Goal: Information Seeking & Learning: Learn about a topic

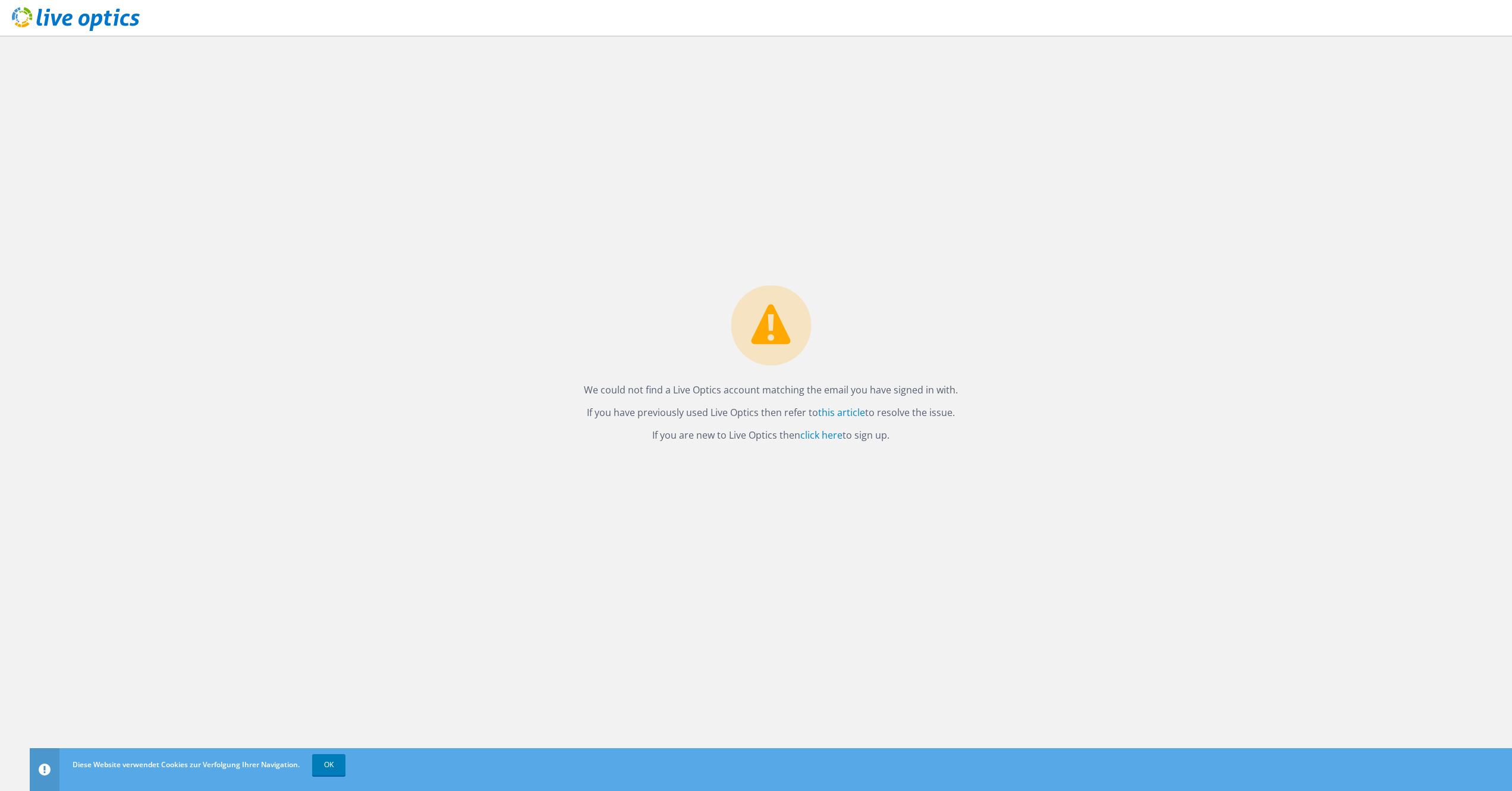
click at [489, 213] on div "We could not find a Live Optics account matching the email you have signed in w…" at bounding box center [771, 412] width 1482 height 755
click at [328, 763] on link "OK" at bounding box center [329, 765] width 33 height 21
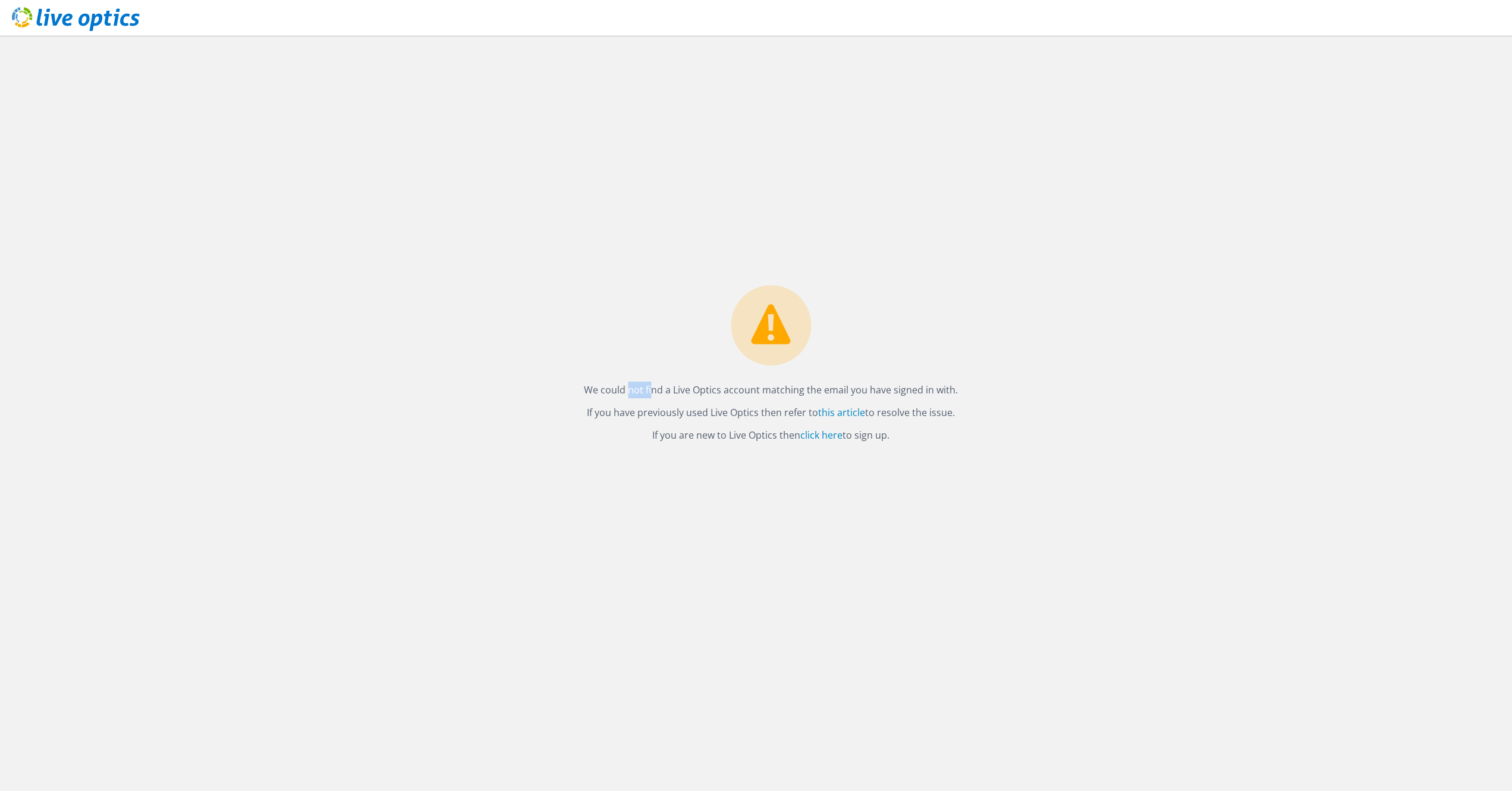
drag, startPoint x: 624, startPoint y: 392, endPoint x: 864, endPoint y: 451, distance: 247.1
click at [971, 450] on div "We could not find a Live Optics account matching the email you have signed in w…" at bounding box center [771, 412] width 1482 height 755
click at [864, 451] on div "We could not find a Live Optics account matching the email you have signed in w…" at bounding box center [771, 412] width 1482 height 755
click at [69, 17] on icon at bounding box center [75, 20] width 128 height 25
click at [819, 438] on link "click here" at bounding box center [821, 435] width 42 height 13
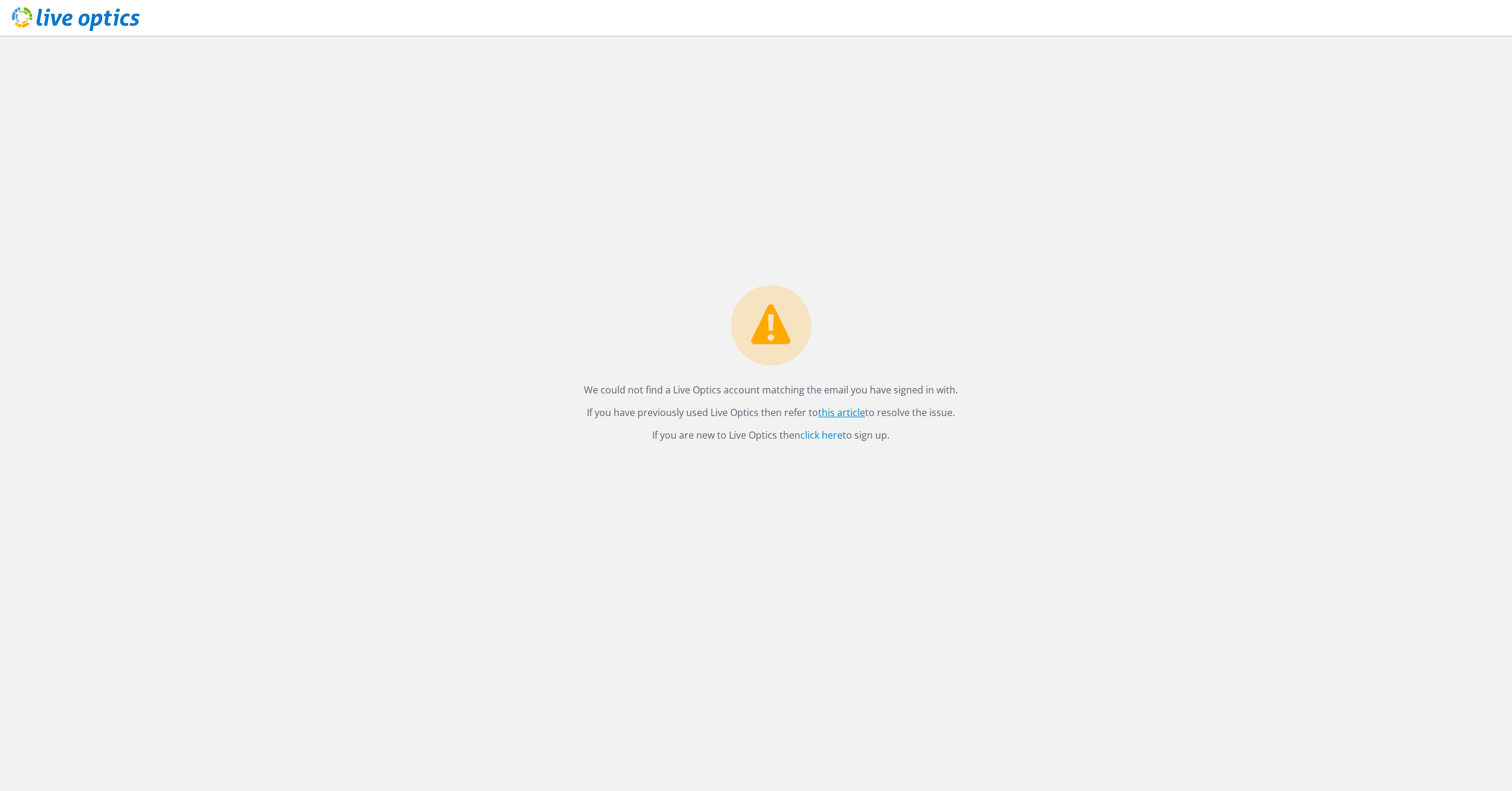
click at [852, 413] on link "this article" at bounding box center [841, 412] width 47 height 13
click at [554, 226] on div "We could not find a Live Optics account matching the email you have signed in w…" at bounding box center [771, 412] width 1482 height 755
drag, startPoint x: 731, startPoint y: 438, endPoint x: 804, endPoint y: 438, distance: 73.0
click at [804, 438] on p "If you are new to Live Optics then click here to sign up." at bounding box center [771, 435] width 374 height 17
click at [682, 350] on div "We could not find a Live Optics account matching the email you have signed in w…" at bounding box center [771, 367] width 398 height 164
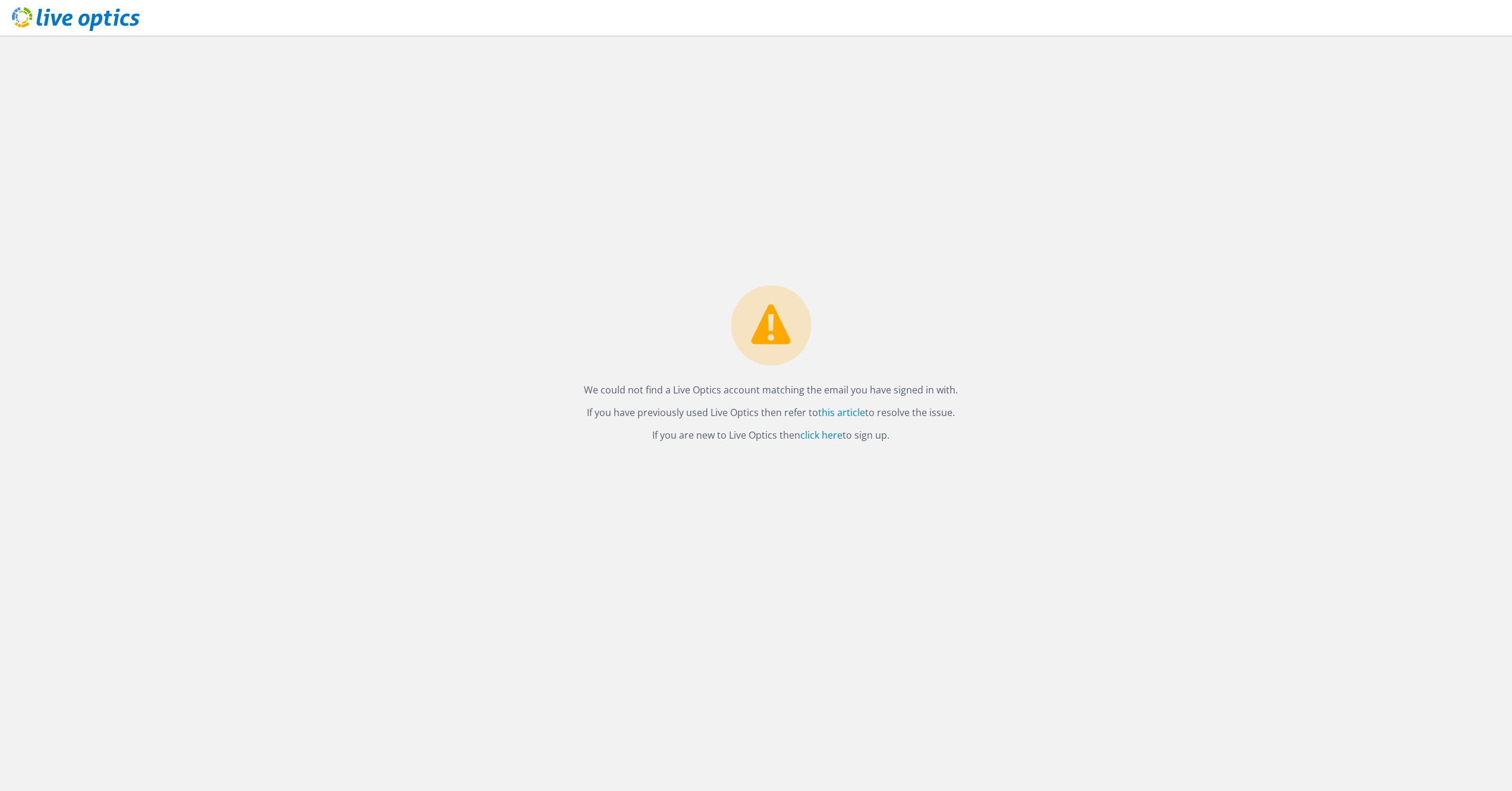
click at [768, 324] on circle at bounding box center [771, 325] width 80 height 80
click at [103, 29] on icon at bounding box center [75, 20] width 128 height 25
click at [1444, 17] on header at bounding box center [756, 17] width 1512 height 36
click at [773, 336] on circle at bounding box center [771, 325] width 80 height 80
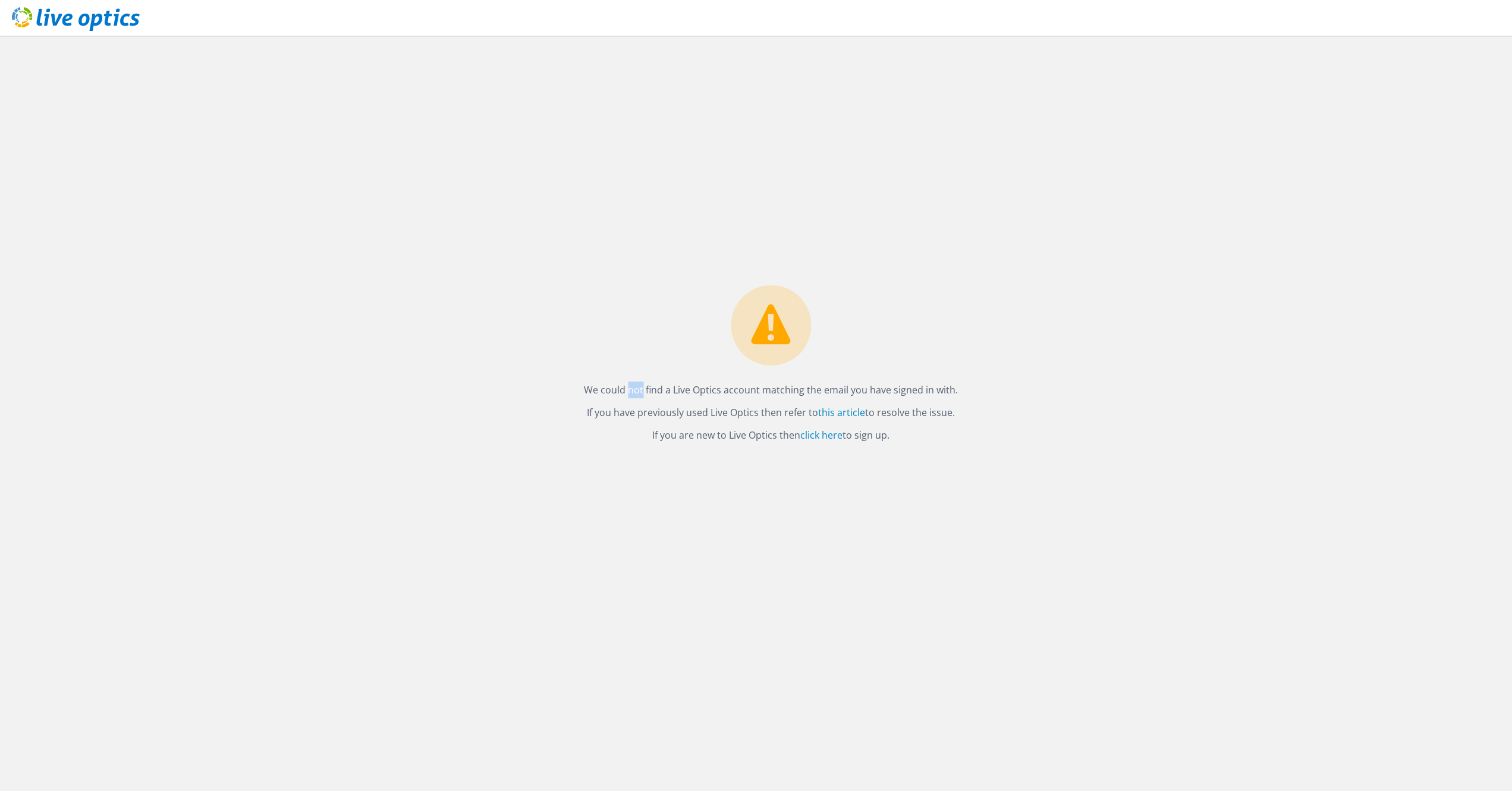
click at [773, 336] on circle at bounding box center [771, 325] width 80 height 80
click at [532, 186] on div "We could not find a Live Optics account matching the email you have signed in w…" at bounding box center [771, 412] width 1482 height 755
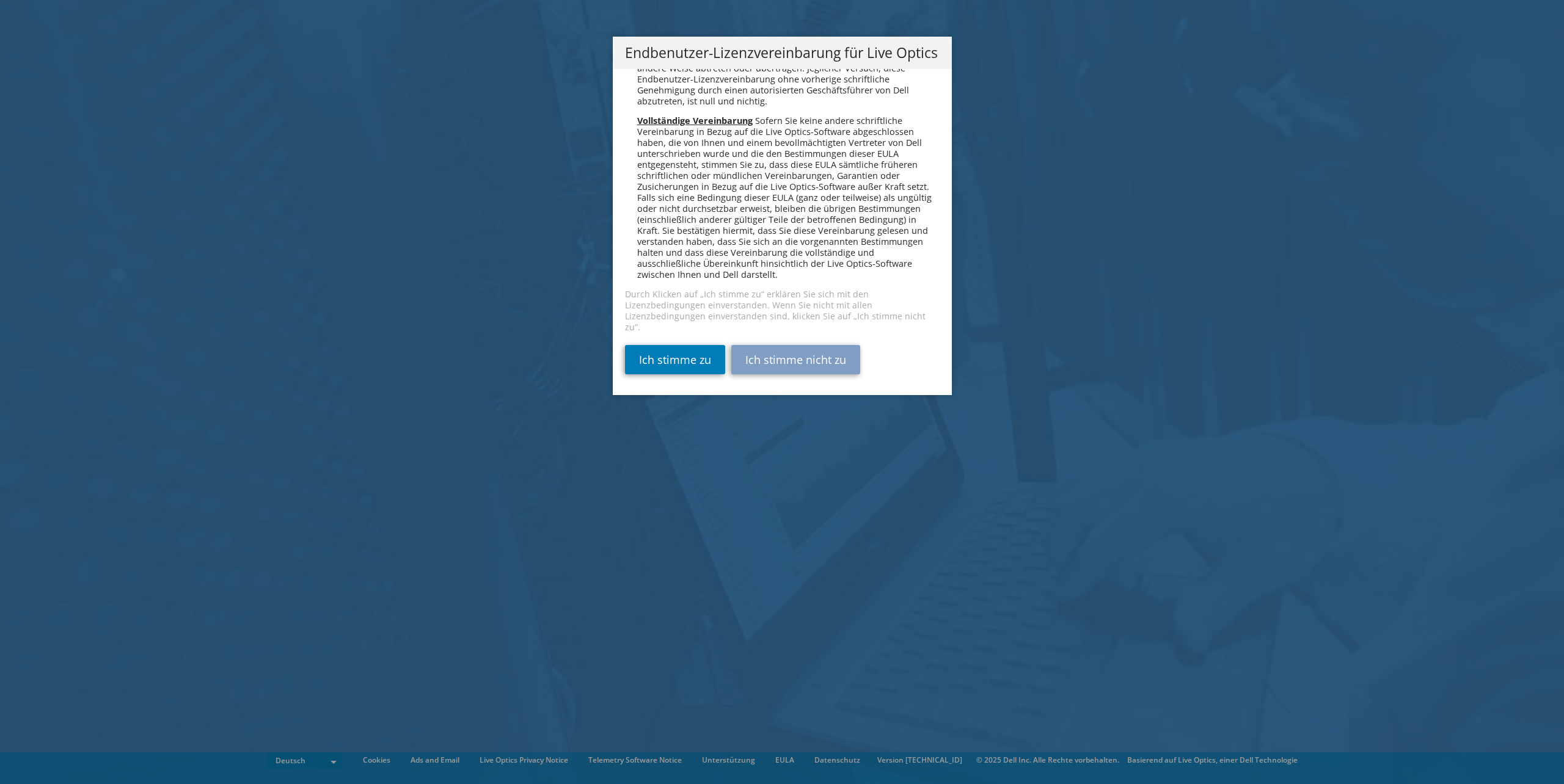
scroll to position [6113, 0]
click at [658, 344] on div "Bitte Read Sie die folgende Lizenzvereinbarung. Sie müssen die Bedingungen dies…" at bounding box center [782, 232] width 339 height 326
click at [662, 366] on link "Ich stimme zu" at bounding box center [675, 360] width 100 height 30
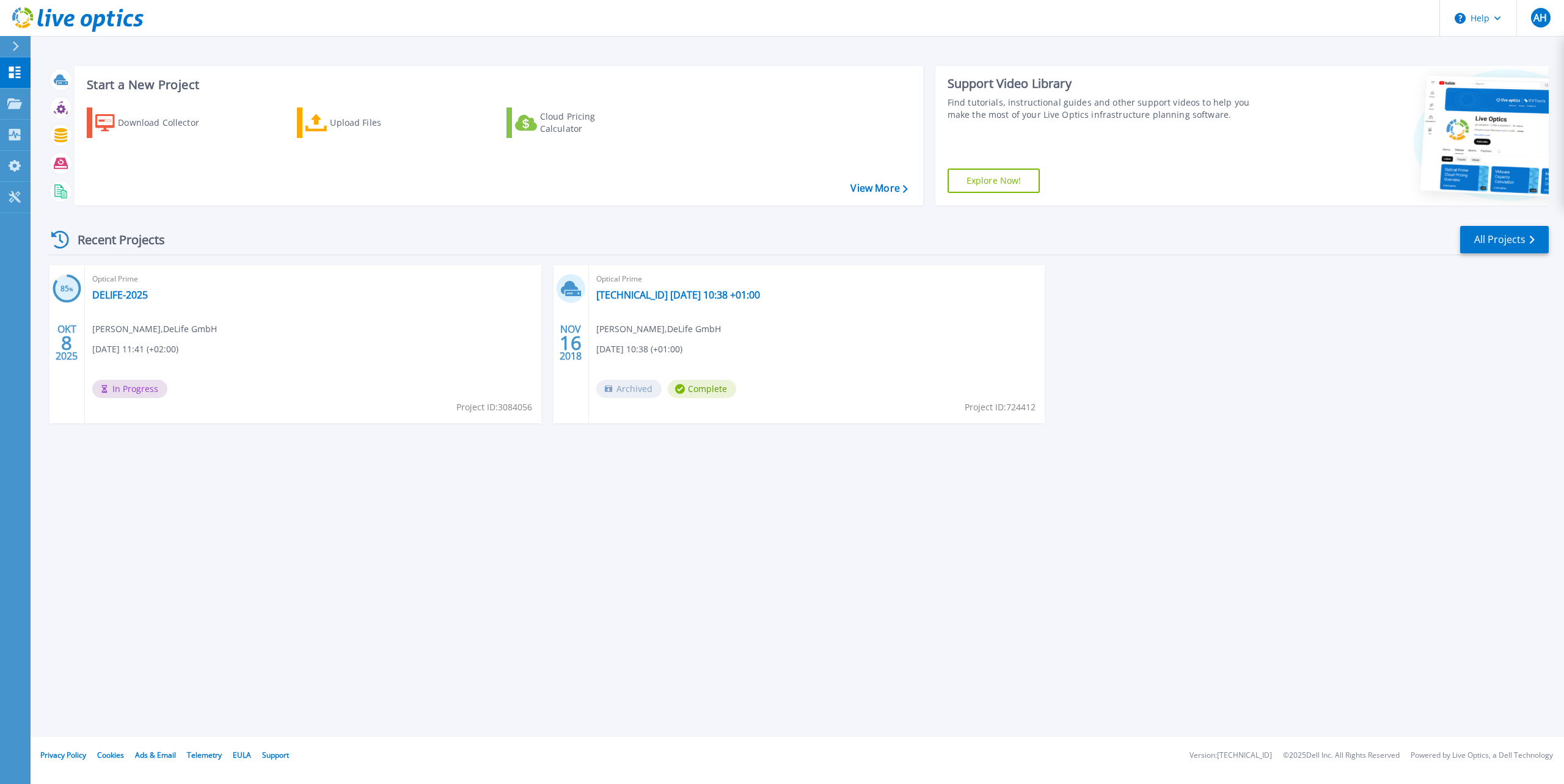
click at [228, 339] on div "Optical Prime DELIFE-2025 Andreas Hofrichter , DeLife GmbH 10.08.2025, 11:41 (+…" at bounding box center [313, 344] width 457 height 158
click at [130, 295] on link "DELIFE-2025" at bounding box center [120, 294] width 55 height 12
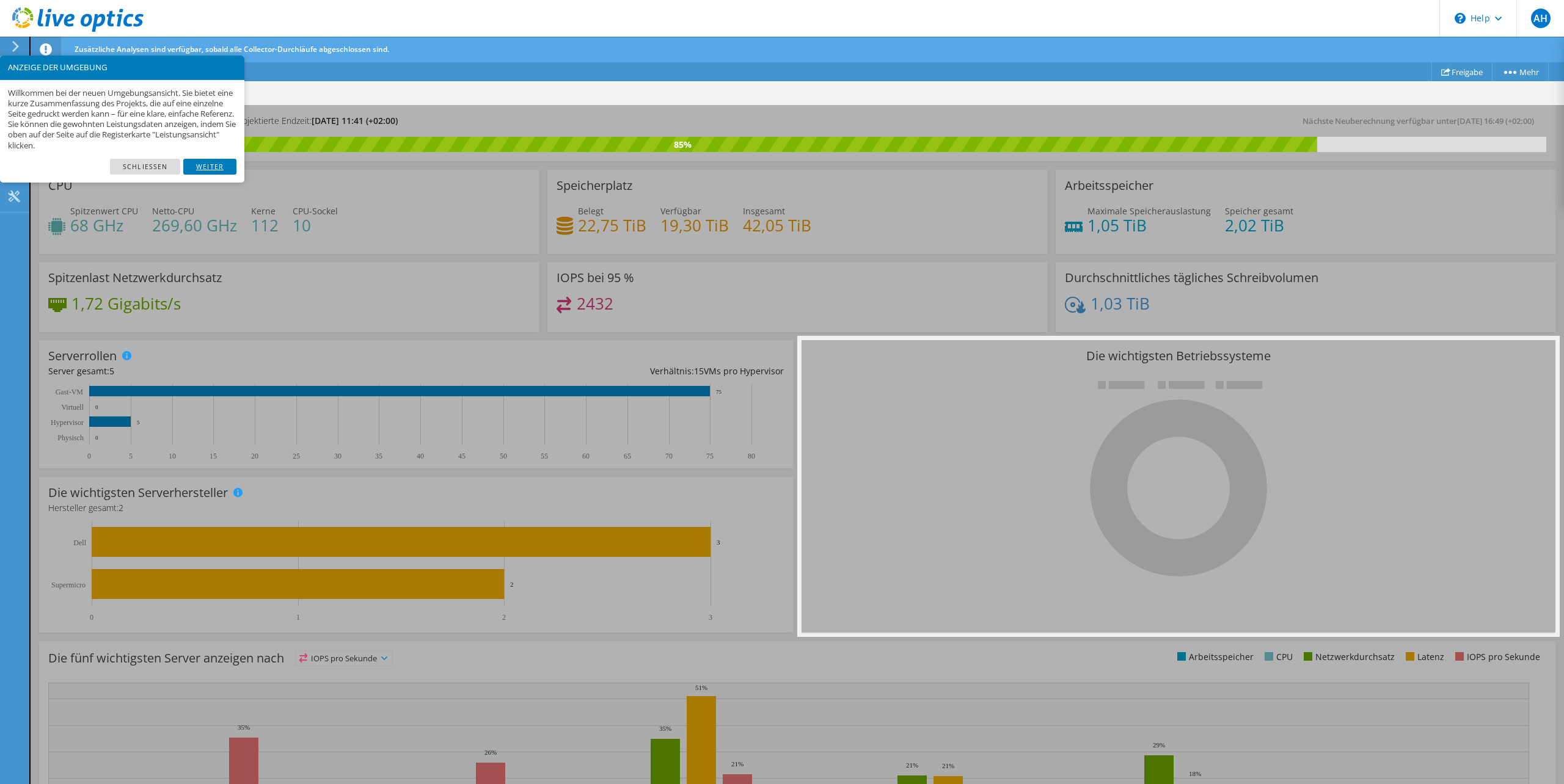
click at [199, 166] on link "Weiter" at bounding box center [210, 166] width 53 height 16
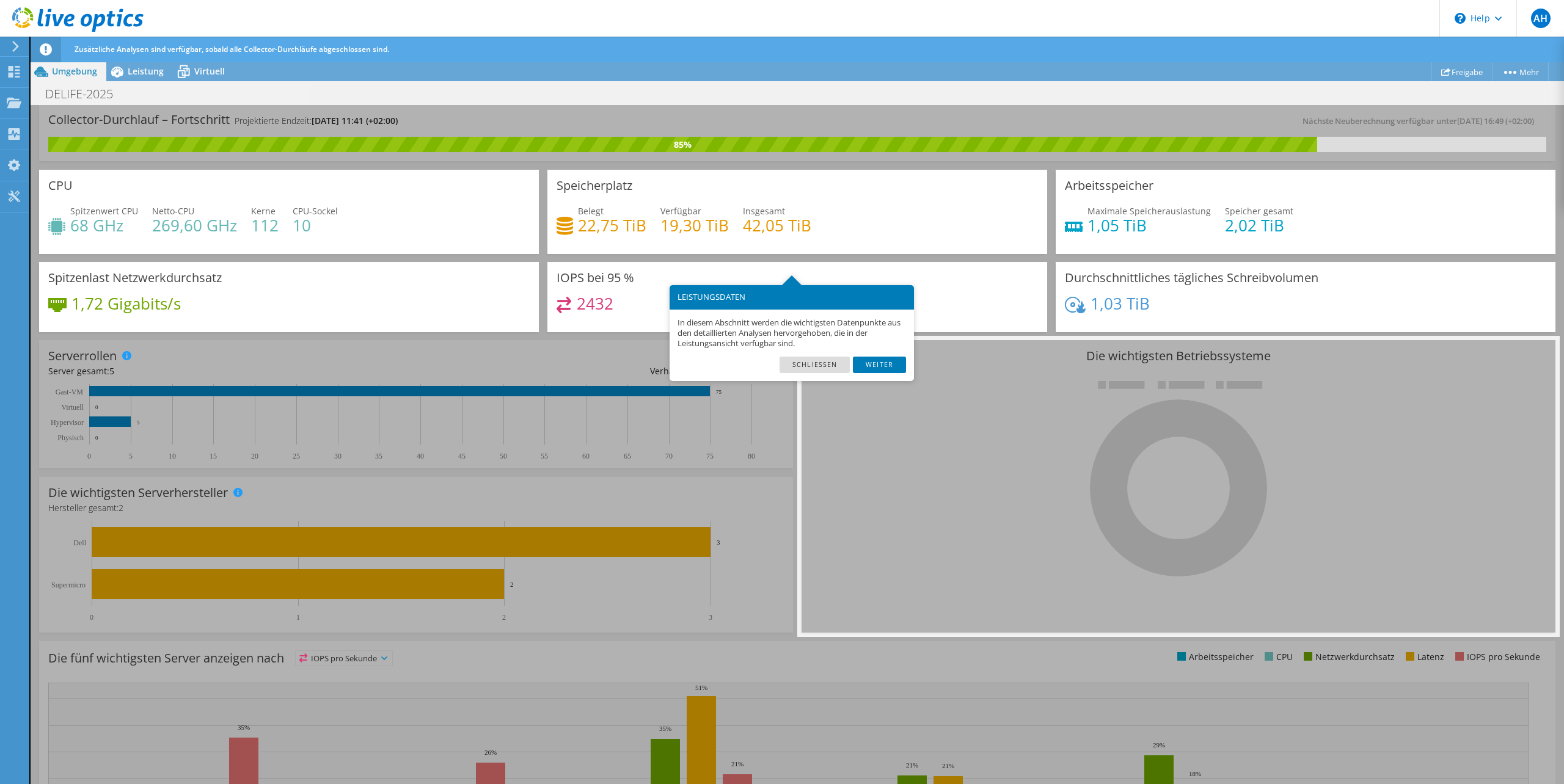
scroll to position [60, 0]
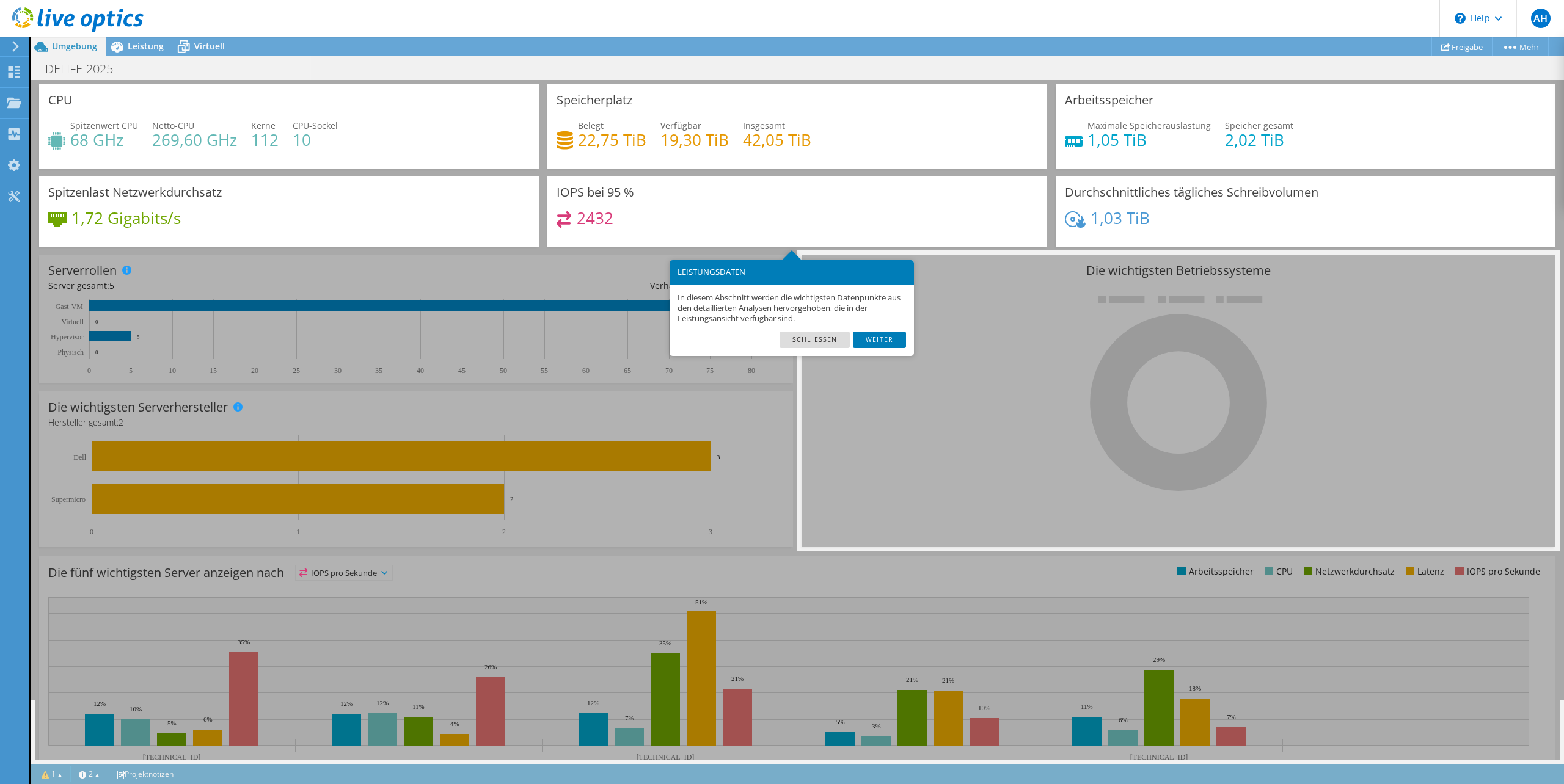
click at [884, 343] on link "Weiter" at bounding box center [879, 339] width 53 height 16
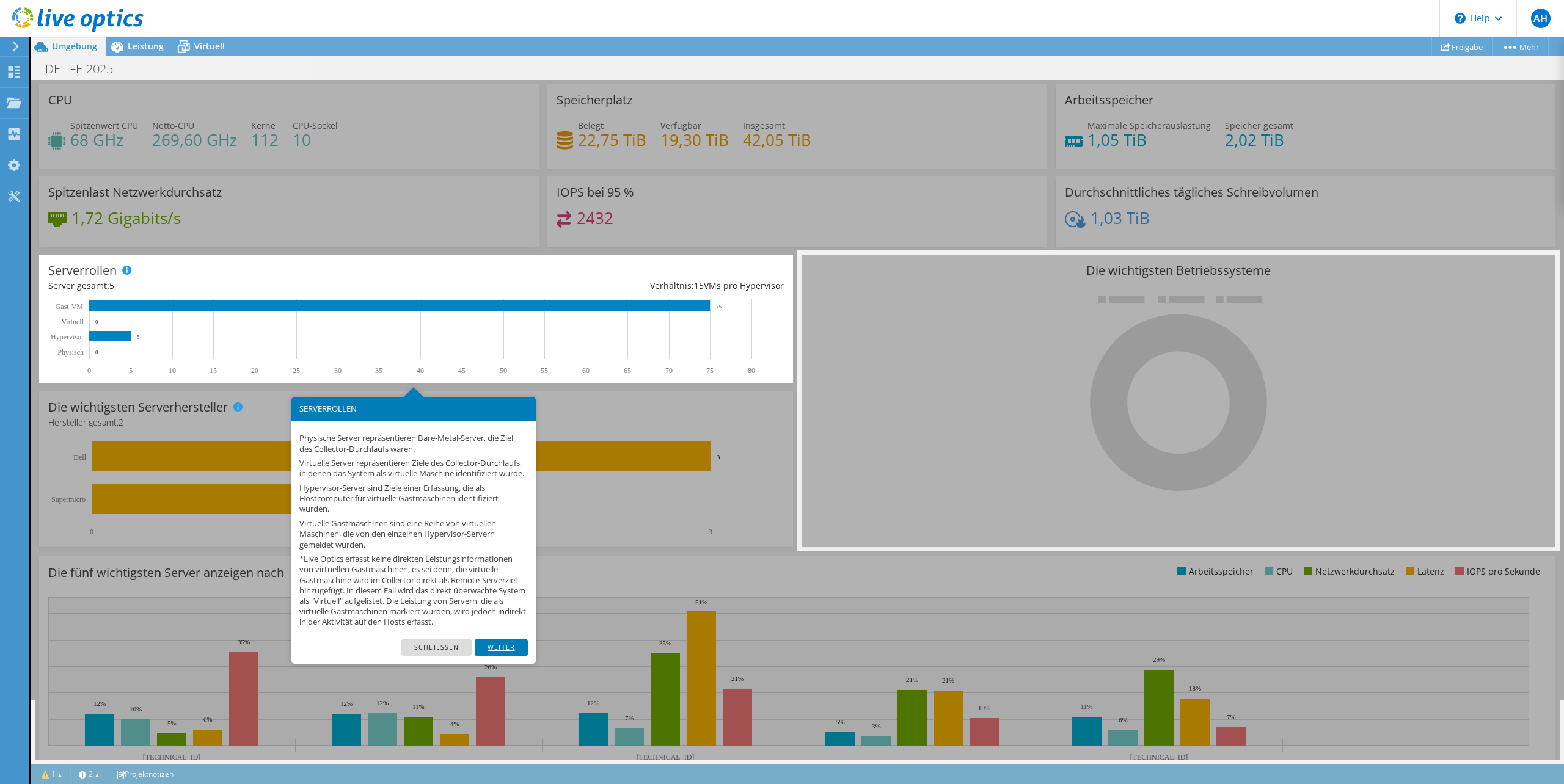
click at [486, 647] on link "Weiter" at bounding box center [501, 647] width 53 height 16
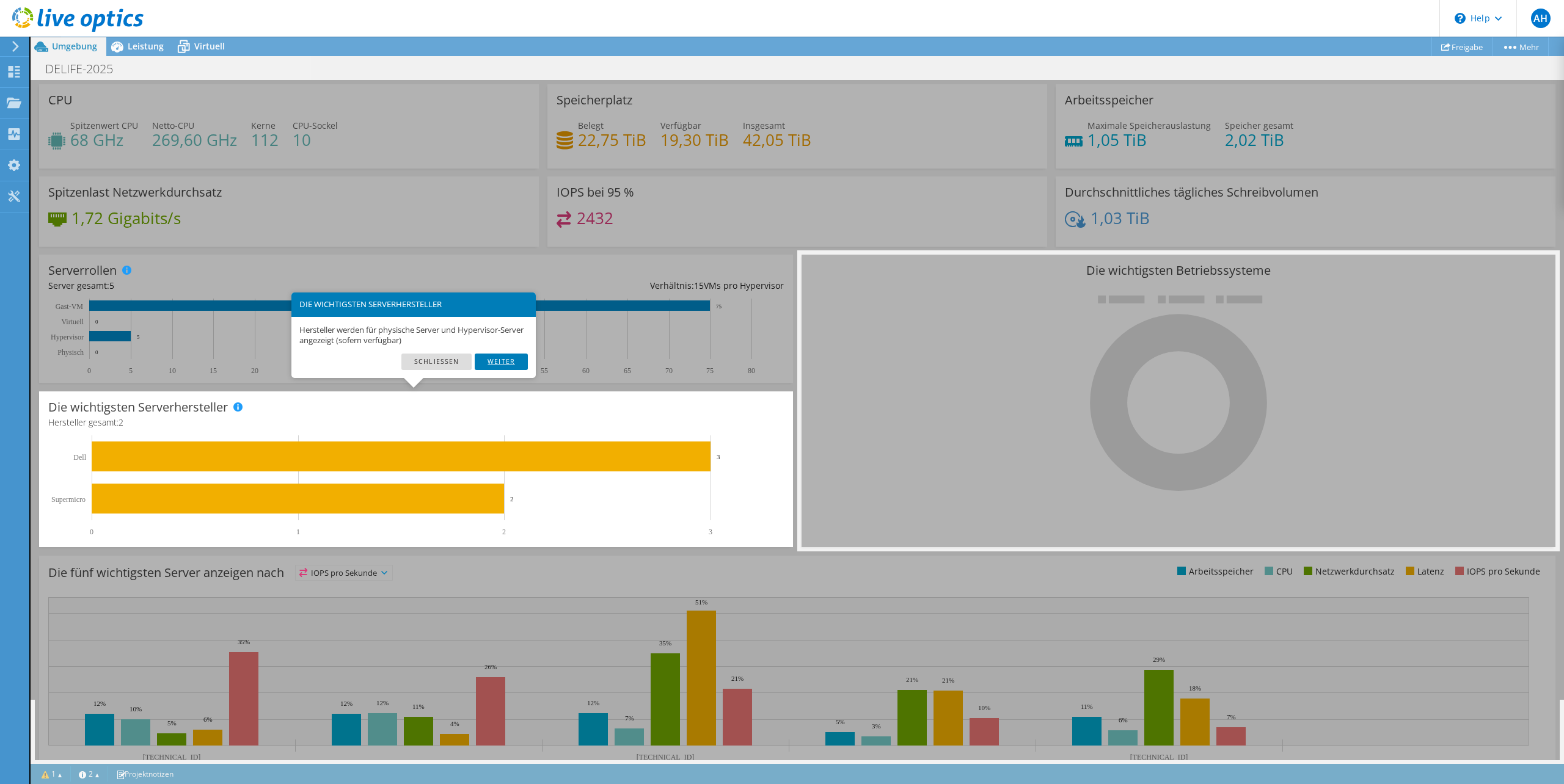
click at [500, 358] on link "Weiter" at bounding box center [501, 361] width 53 height 16
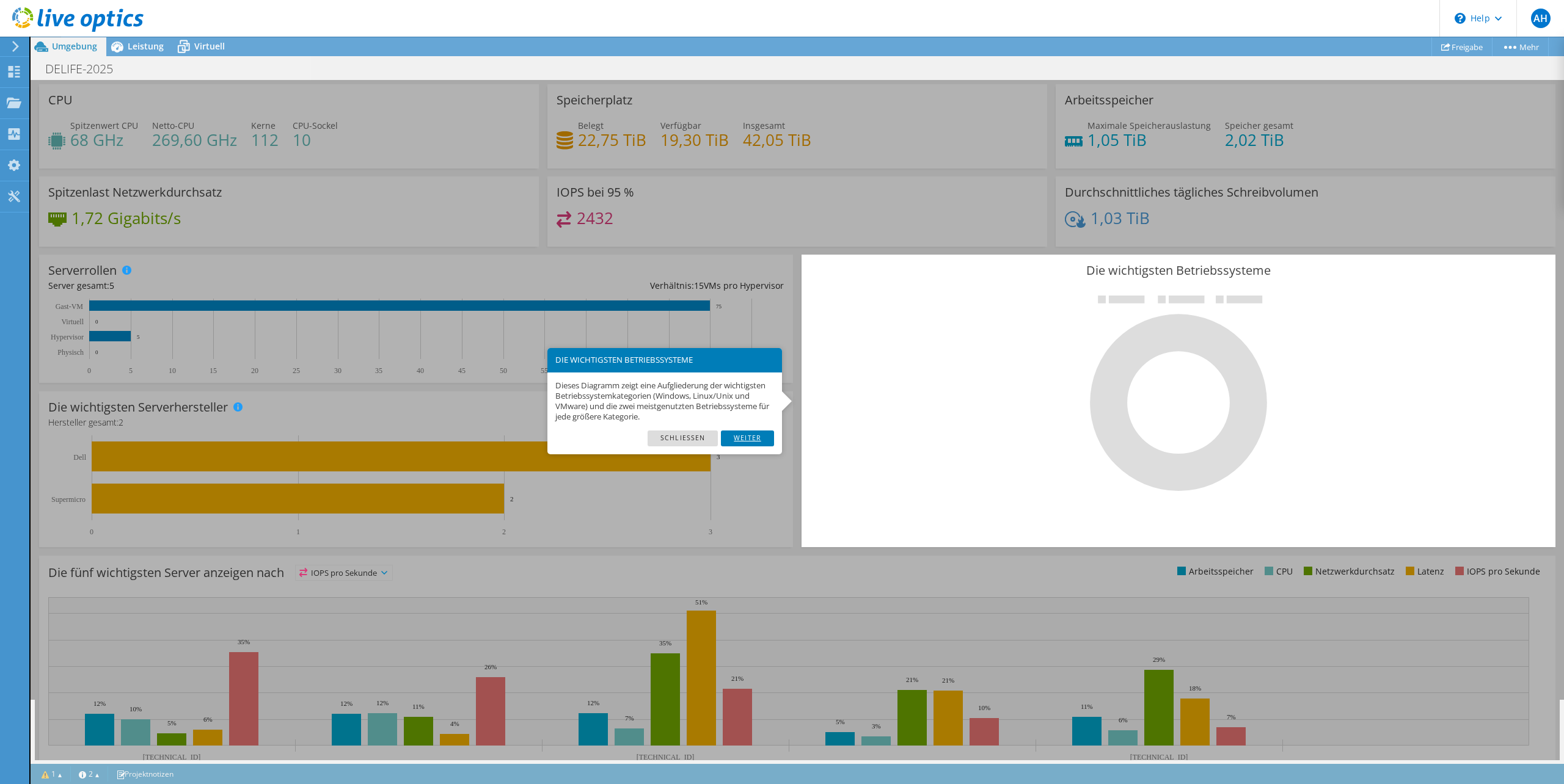
click at [748, 441] on link "Weiter" at bounding box center [747, 438] width 53 height 16
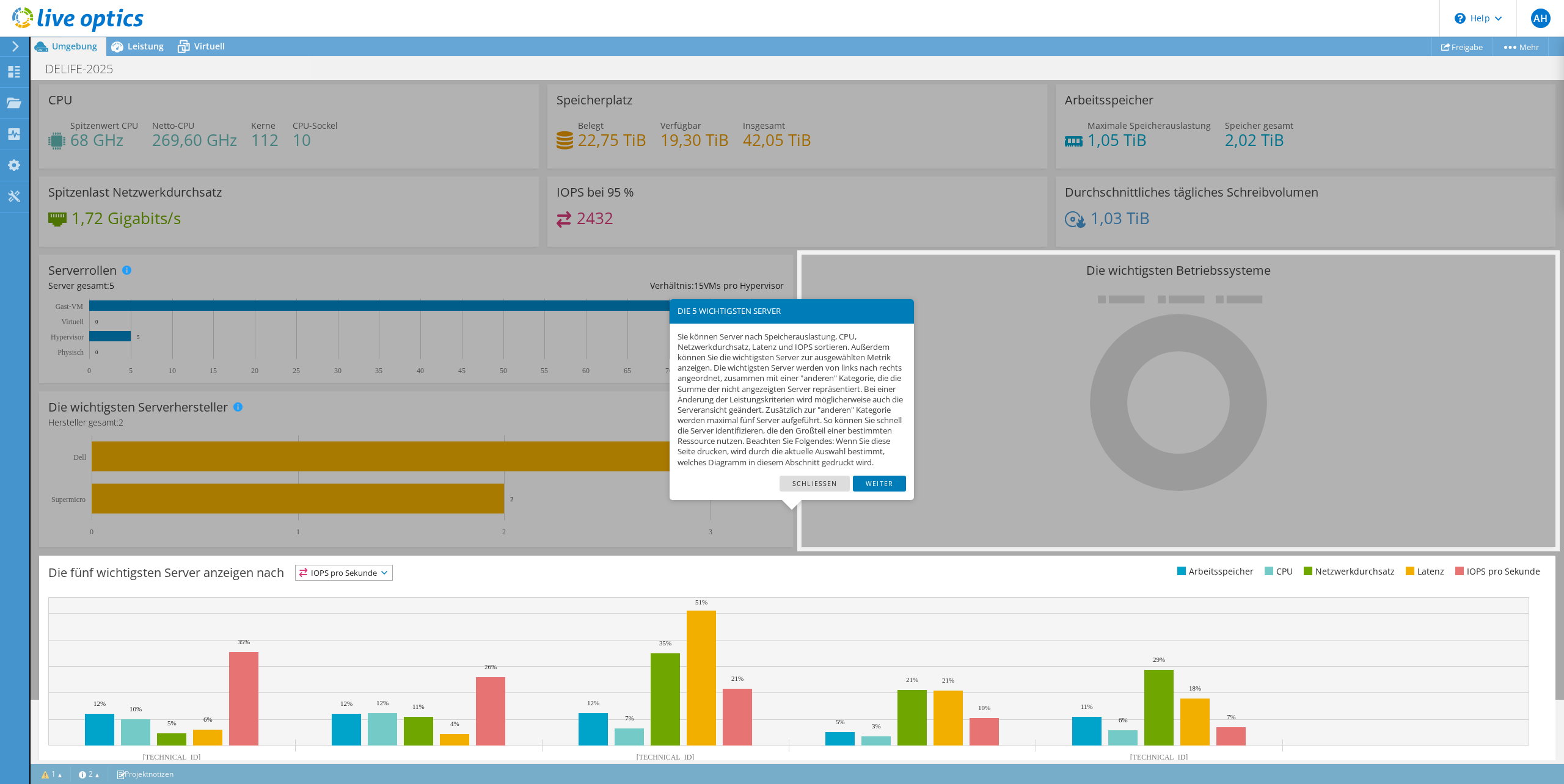
scroll to position [103, 0]
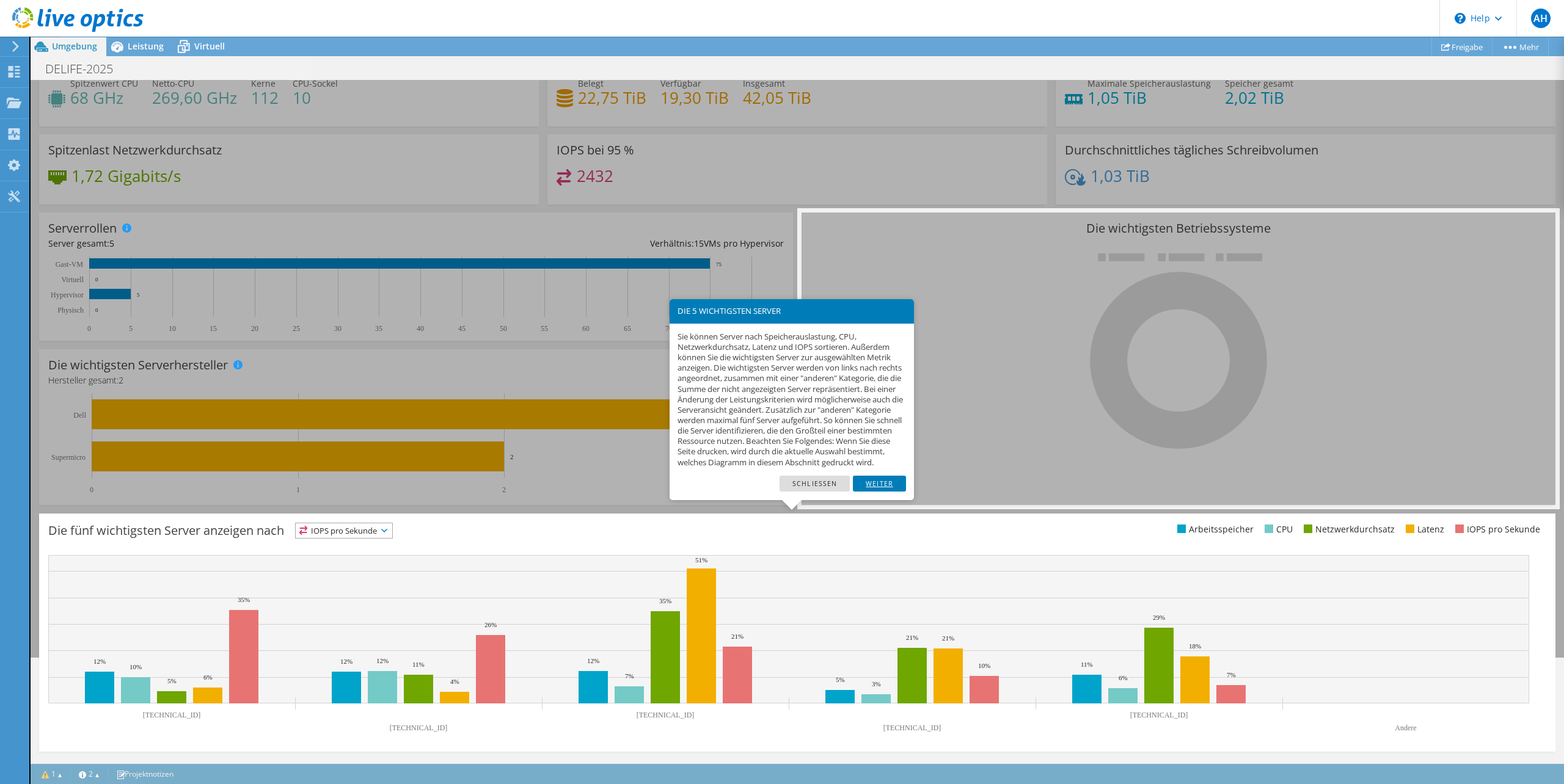
click at [877, 484] on link "Weiter" at bounding box center [879, 484] width 53 height 16
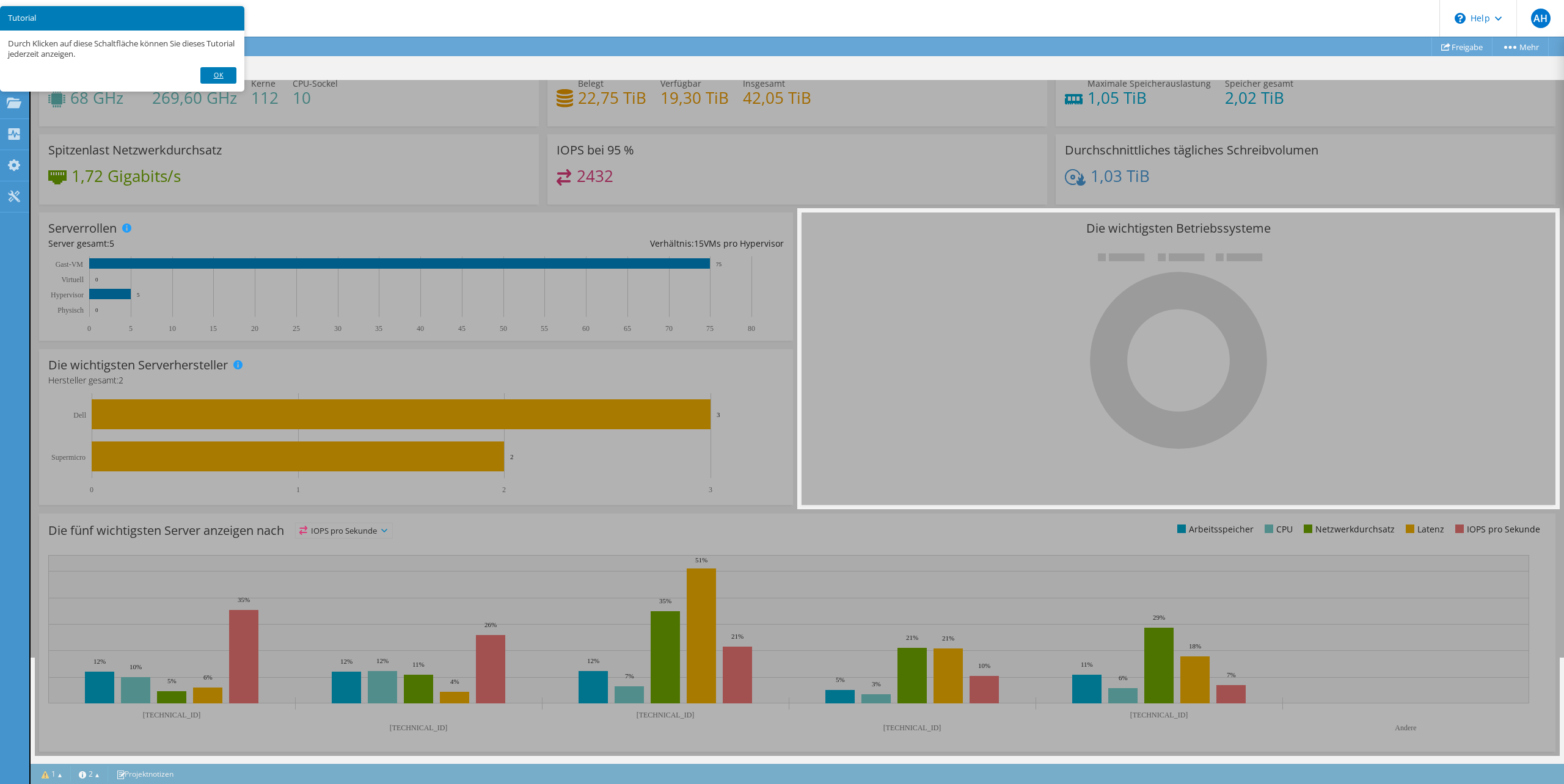
click at [204, 71] on link "Ok" at bounding box center [218, 75] width 36 height 16
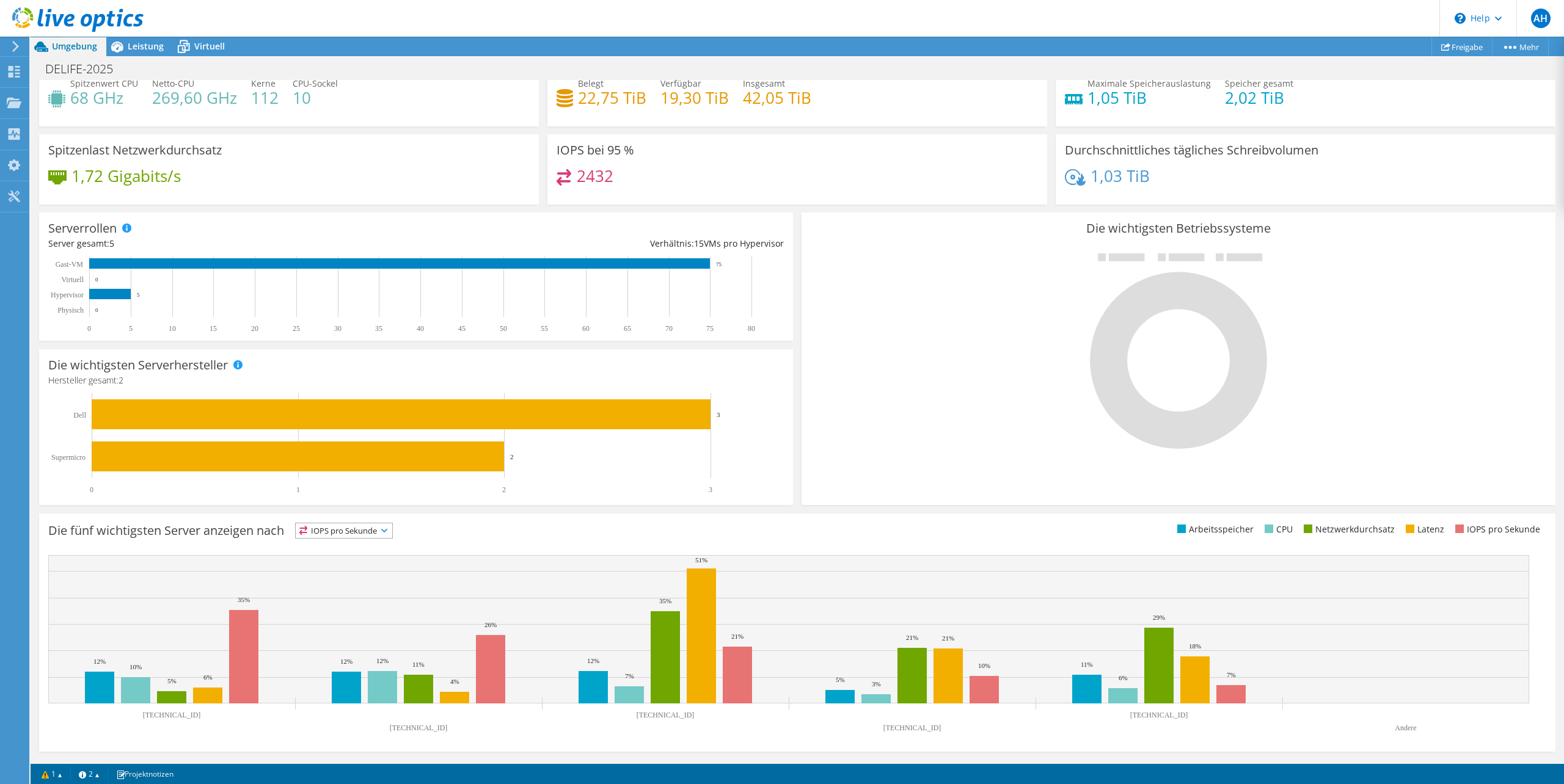
scroll to position [0, 0]
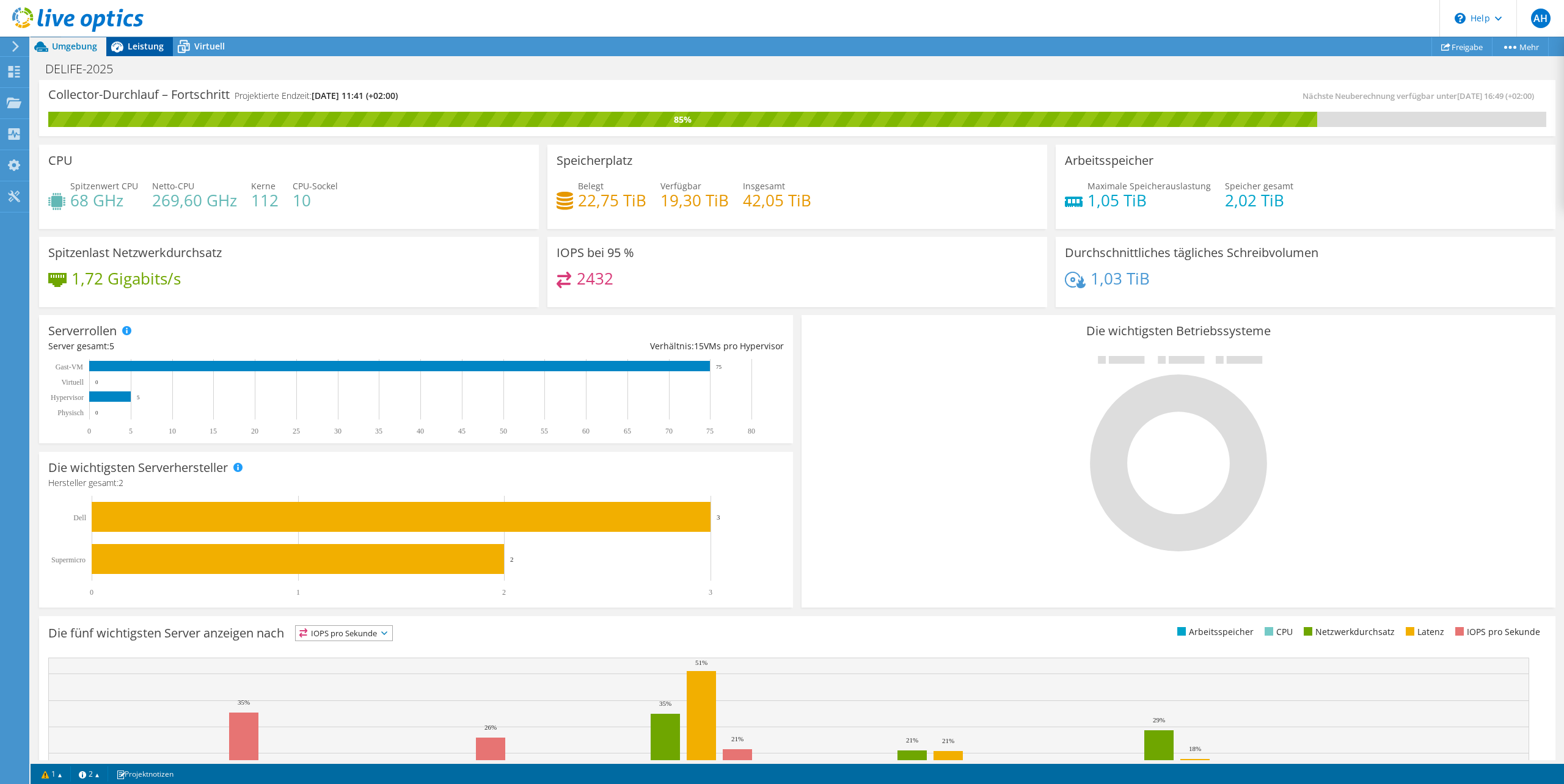
click at [144, 45] on span "Leistung" at bounding box center [145, 47] width 36 height 12
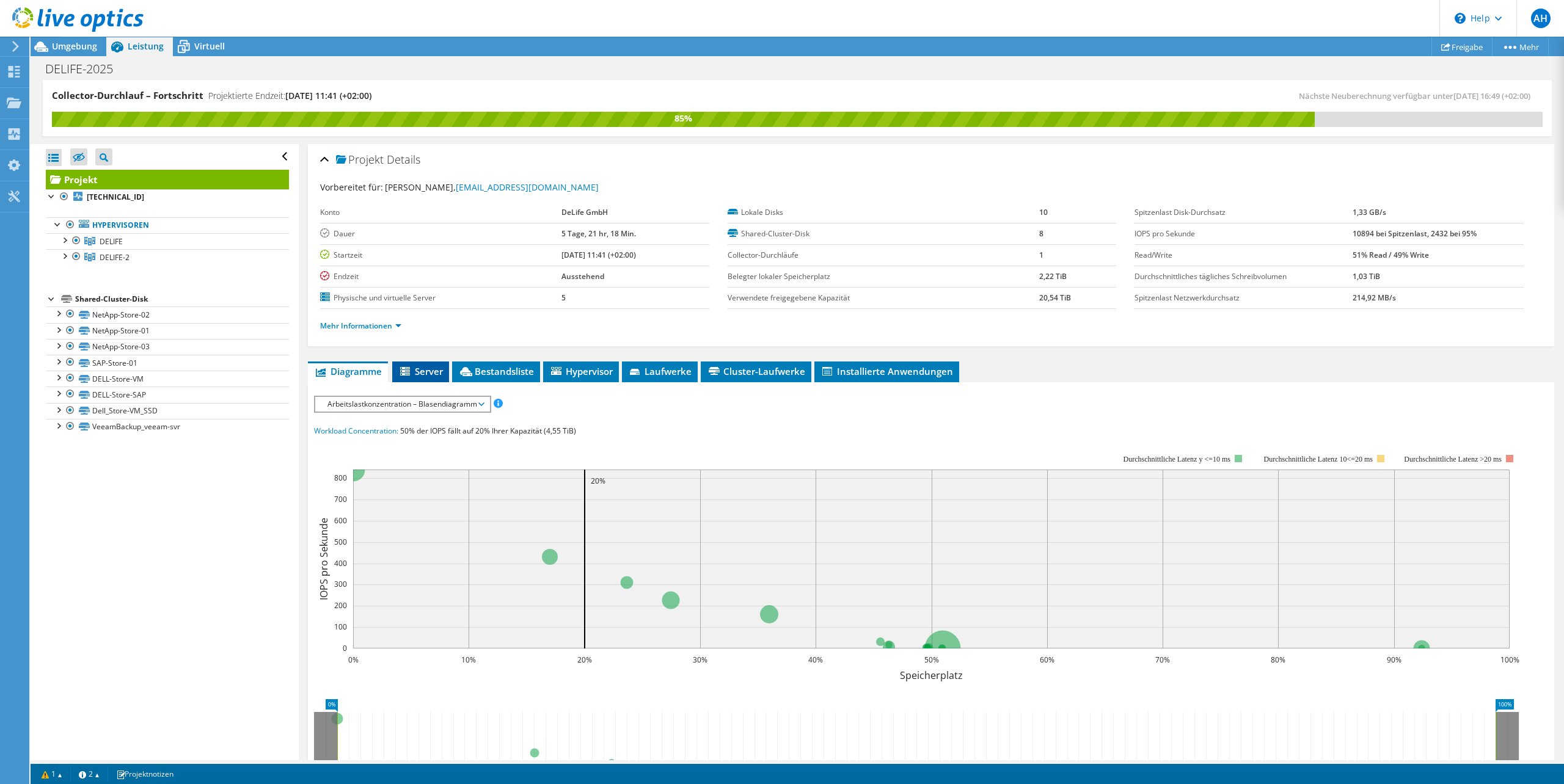
click at [414, 372] on span "Server" at bounding box center [420, 371] width 45 height 12
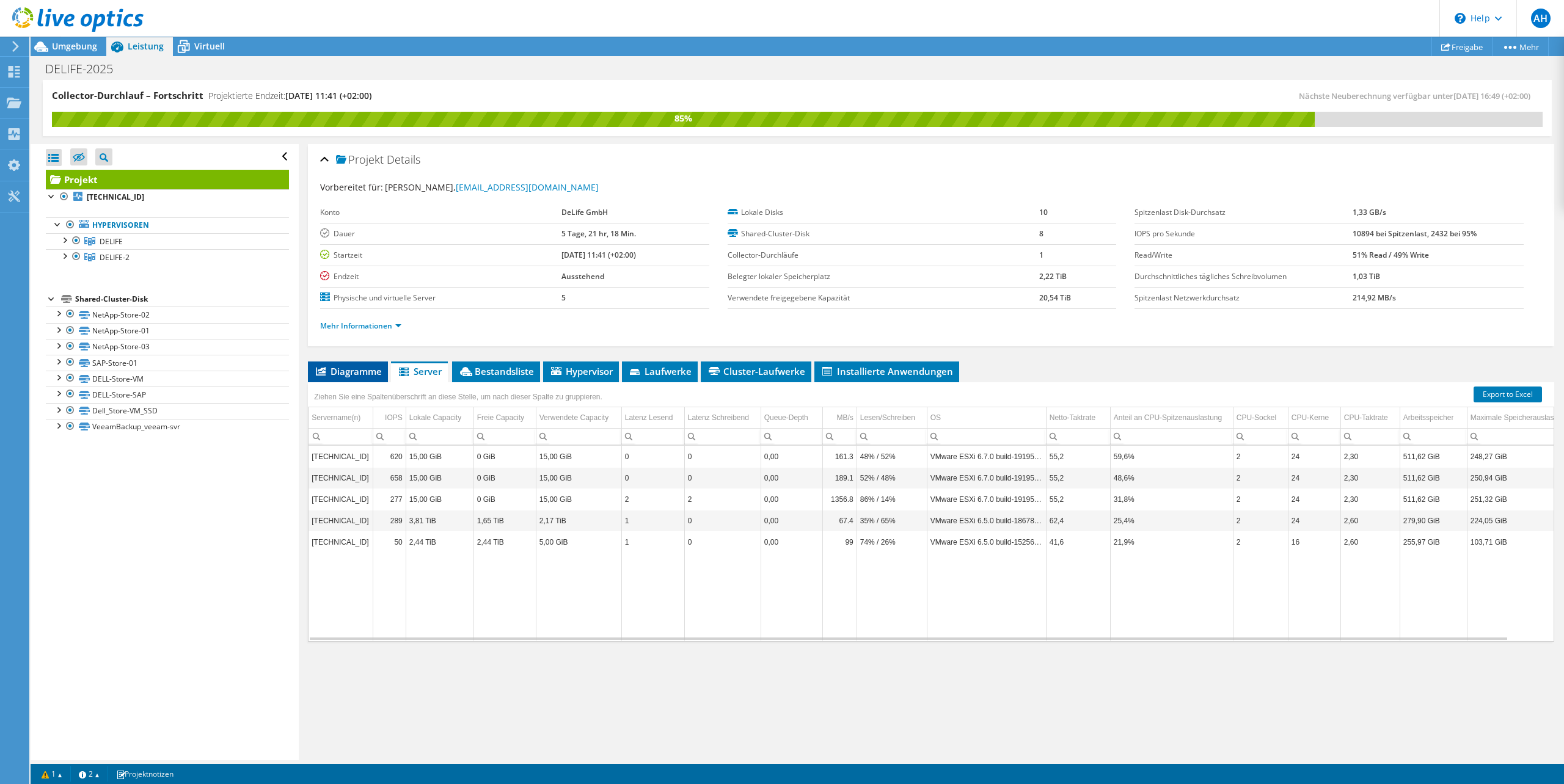
click at [363, 368] on span "Diagramme" at bounding box center [348, 371] width 68 height 12
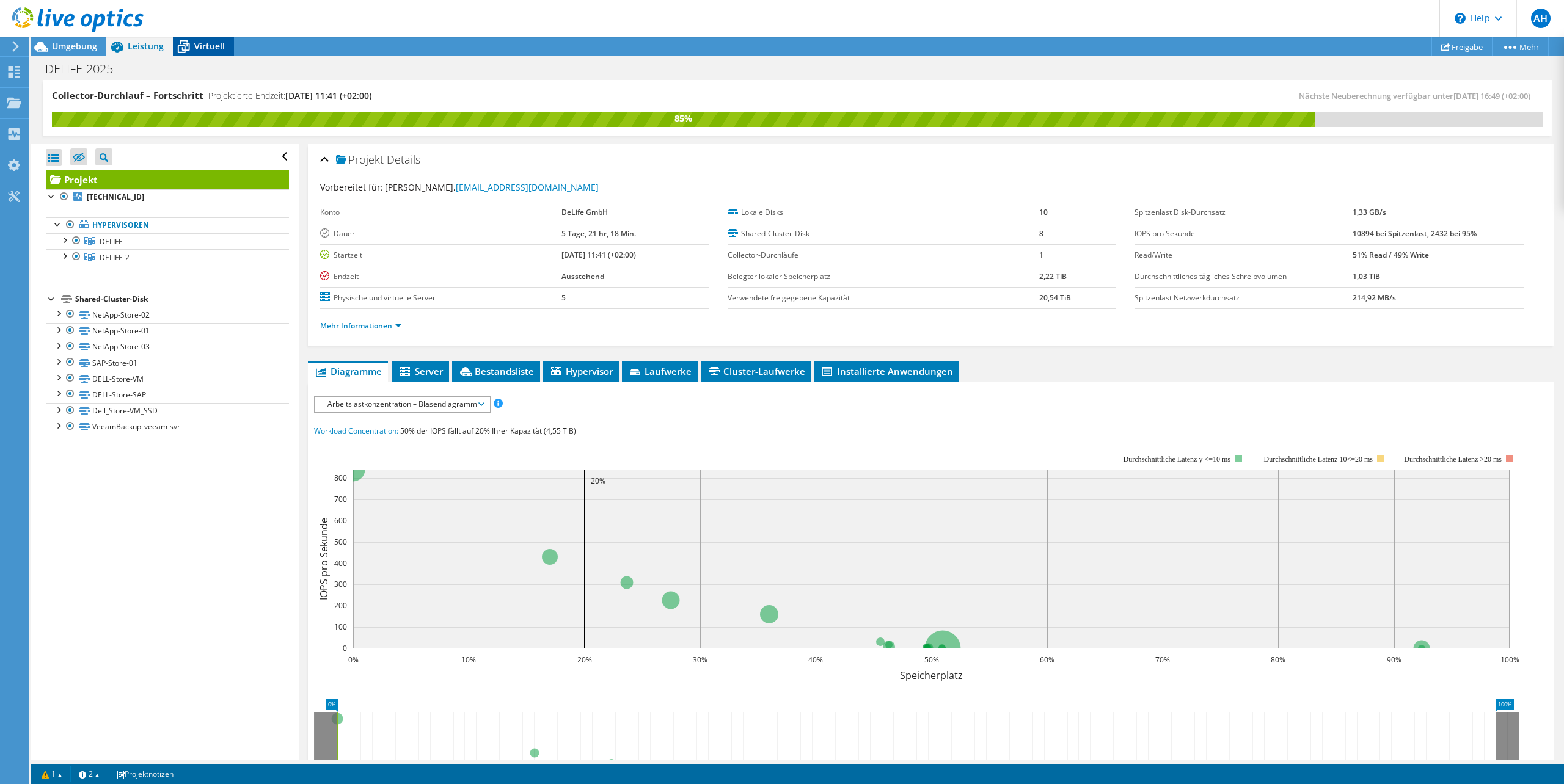
click at [202, 49] on span "Virtuell" at bounding box center [210, 47] width 31 height 12
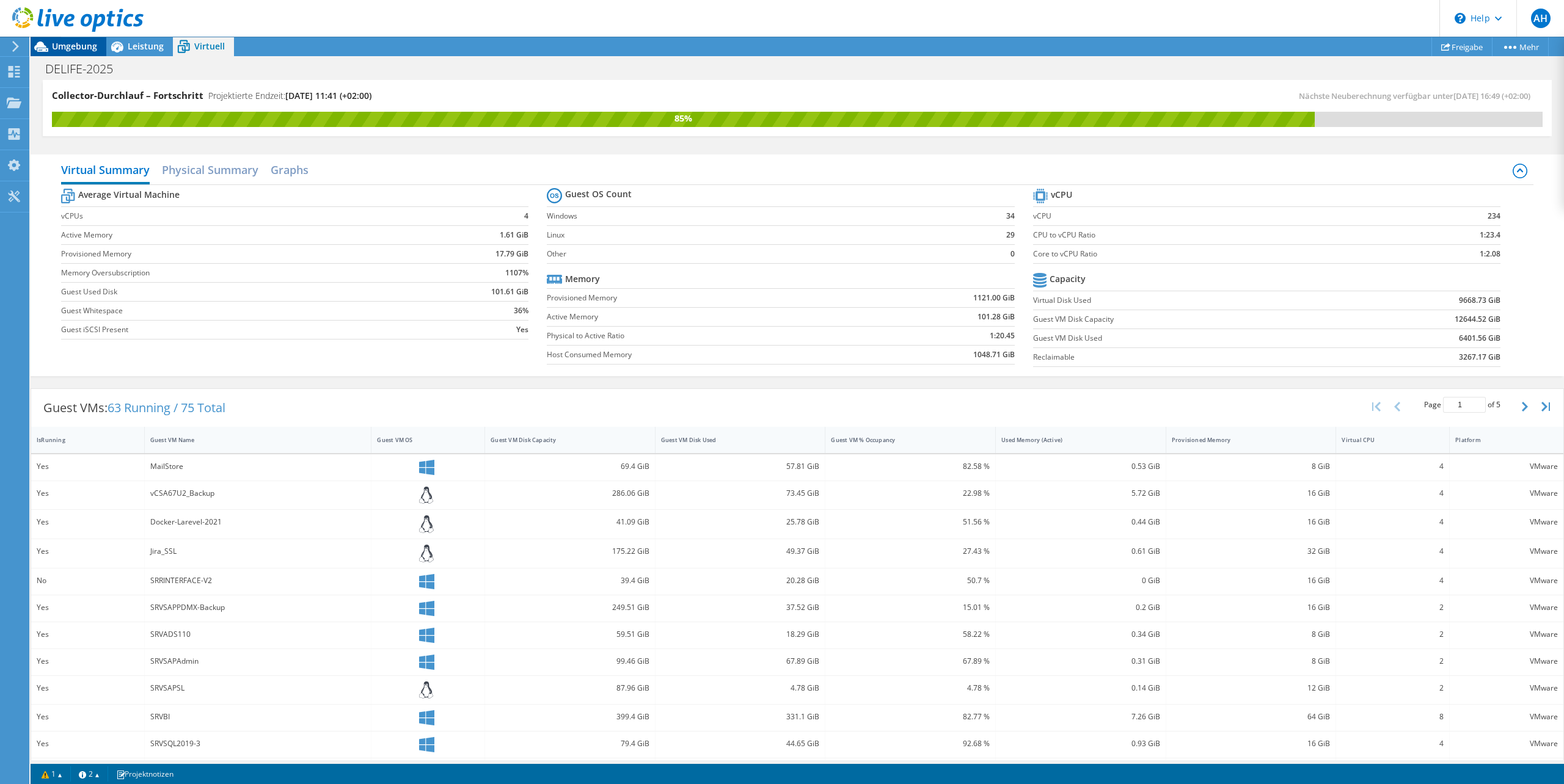
click at [80, 46] on span "Umgebung" at bounding box center [74, 47] width 45 height 12
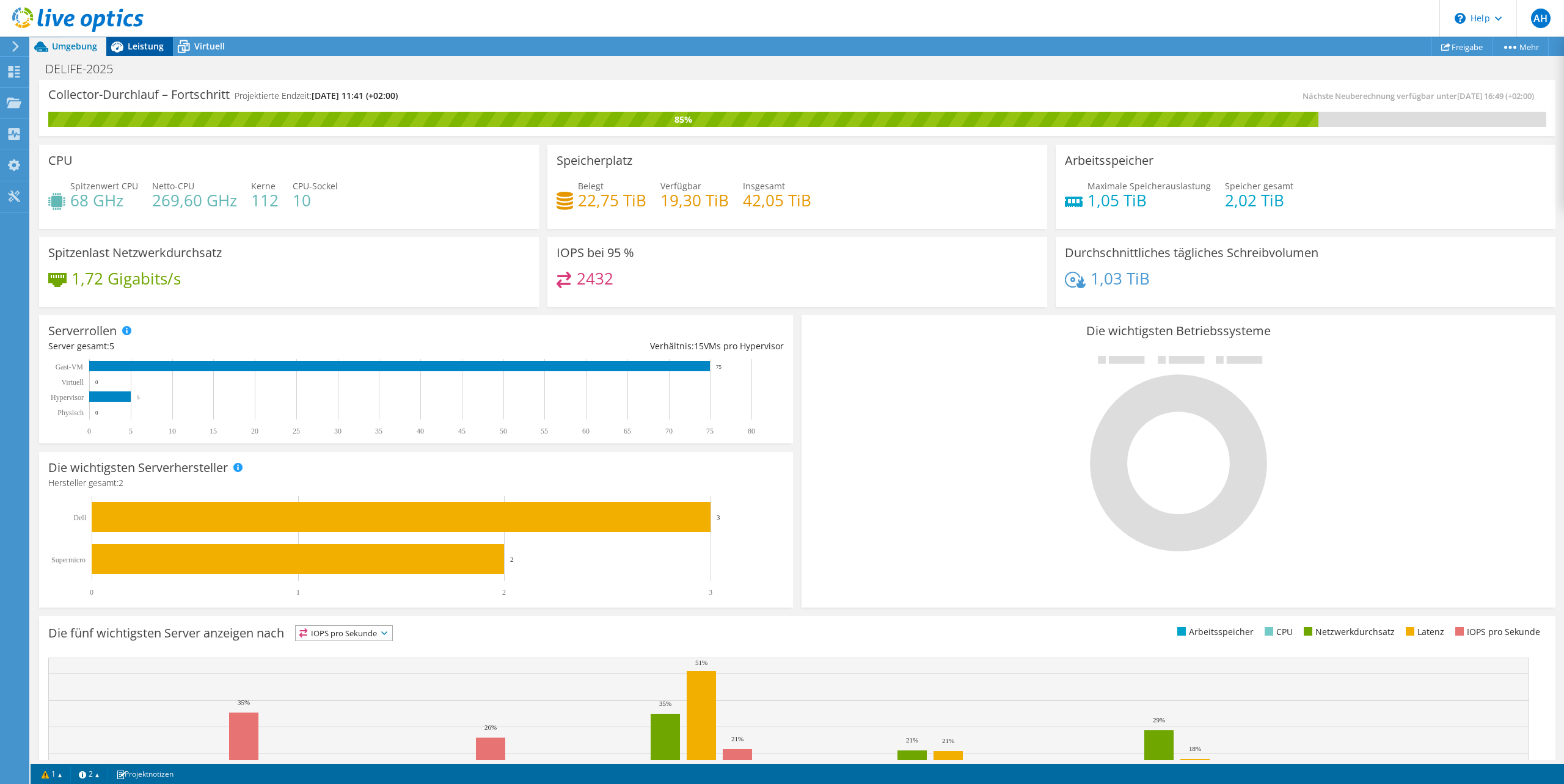
click at [149, 47] on span "Leistung" at bounding box center [145, 47] width 36 height 12
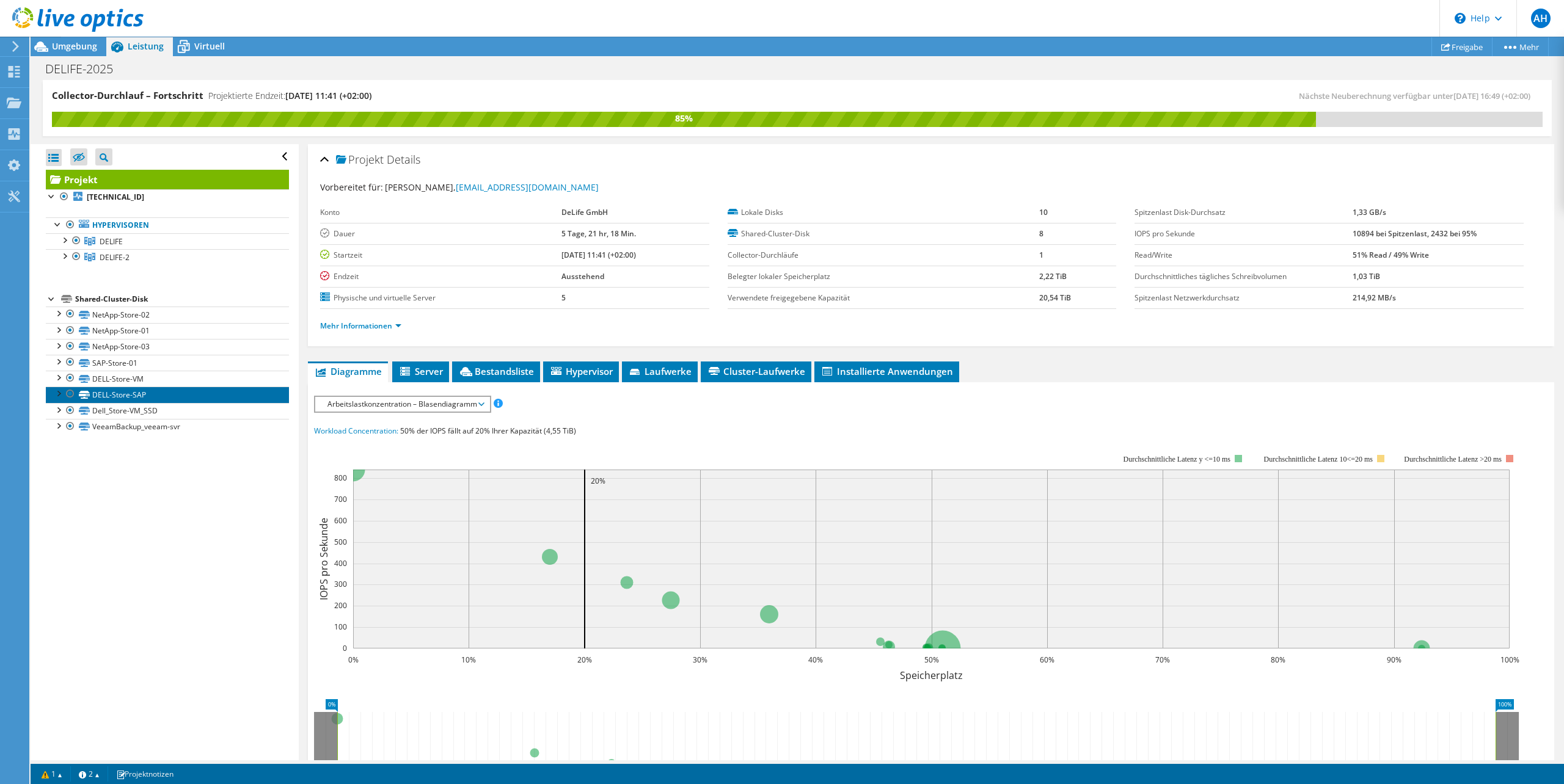
click at [113, 395] on link "DELL-Store-SAP" at bounding box center [167, 395] width 243 height 16
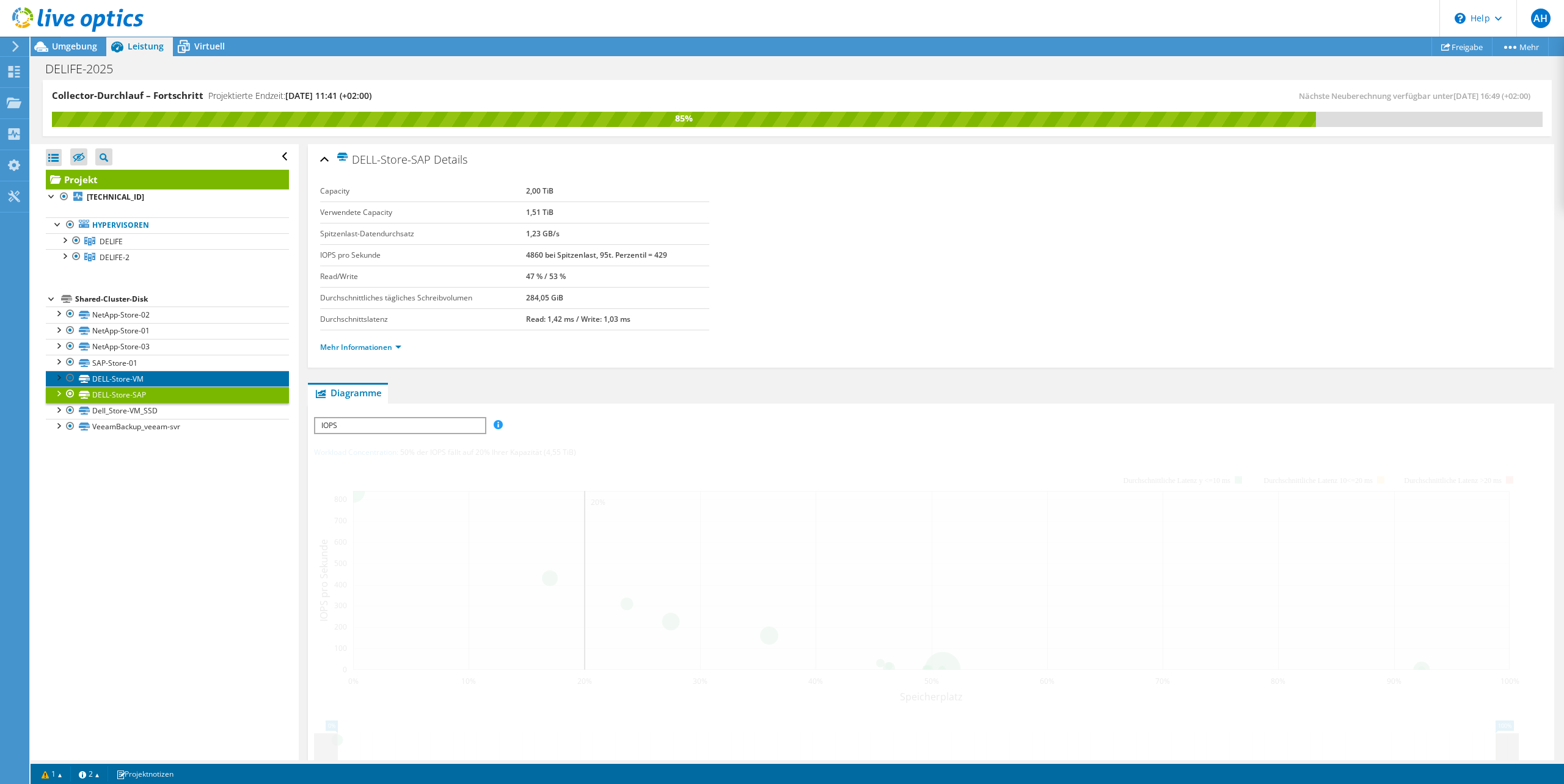
click at [118, 376] on link "DELL-Store-VM" at bounding box center [167, 378] width 243 height 16
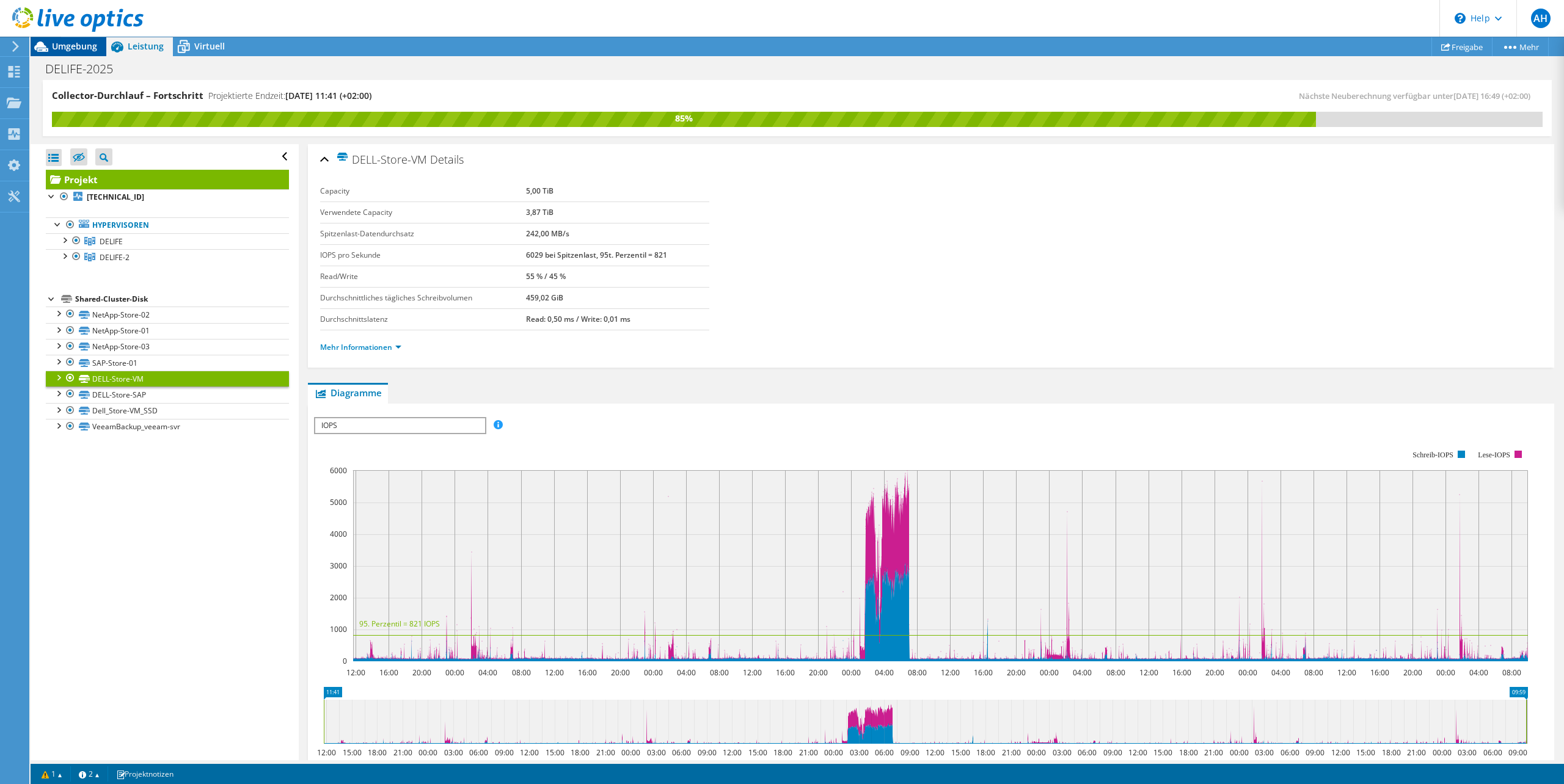
click at [79, 50] on span "Umgebung" at bounding box center [74, 47] width 45 height 12
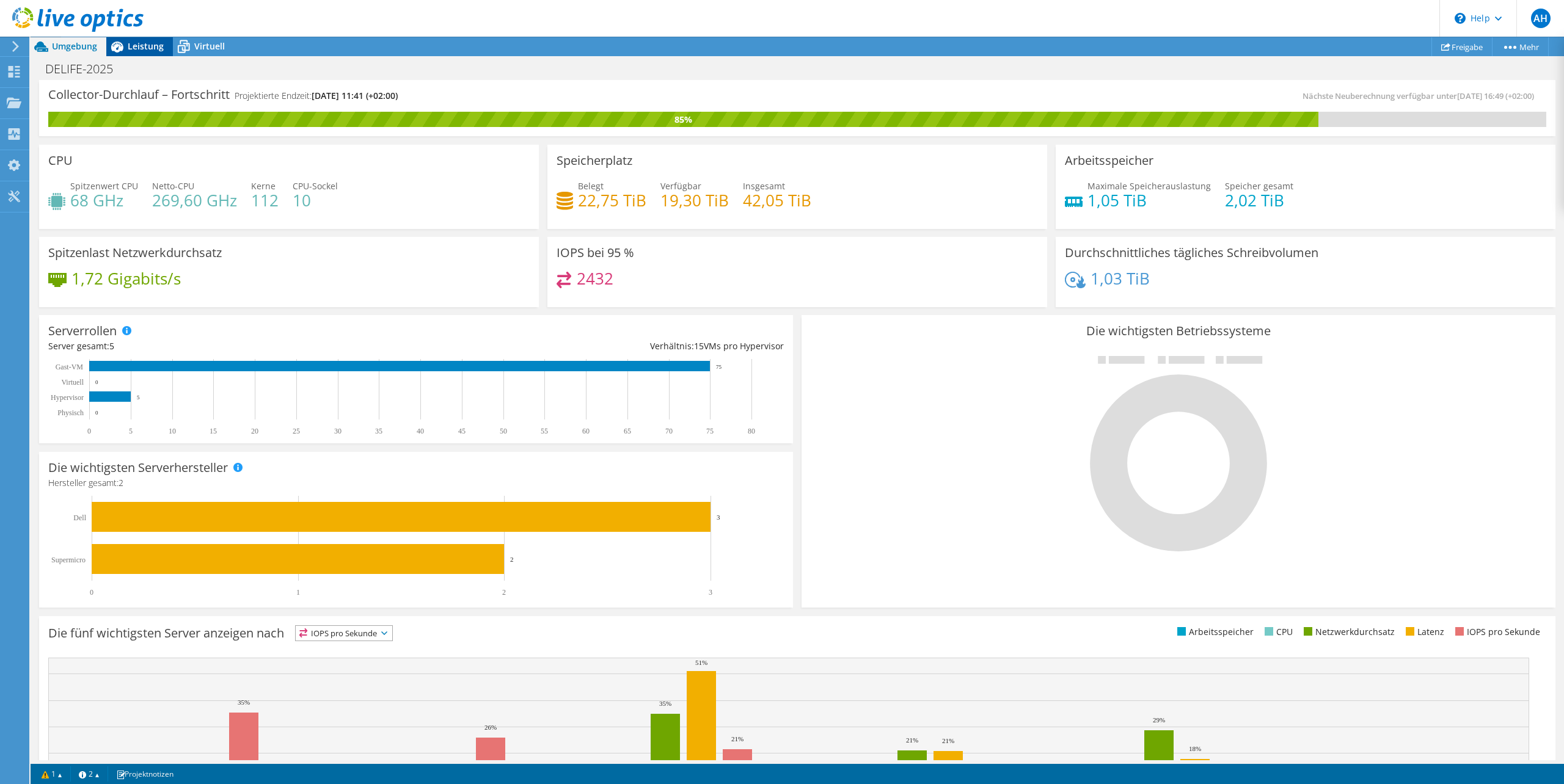
click at [137, 45] on span "Leistung" at bounding box center [145, 47] width 36 height 12
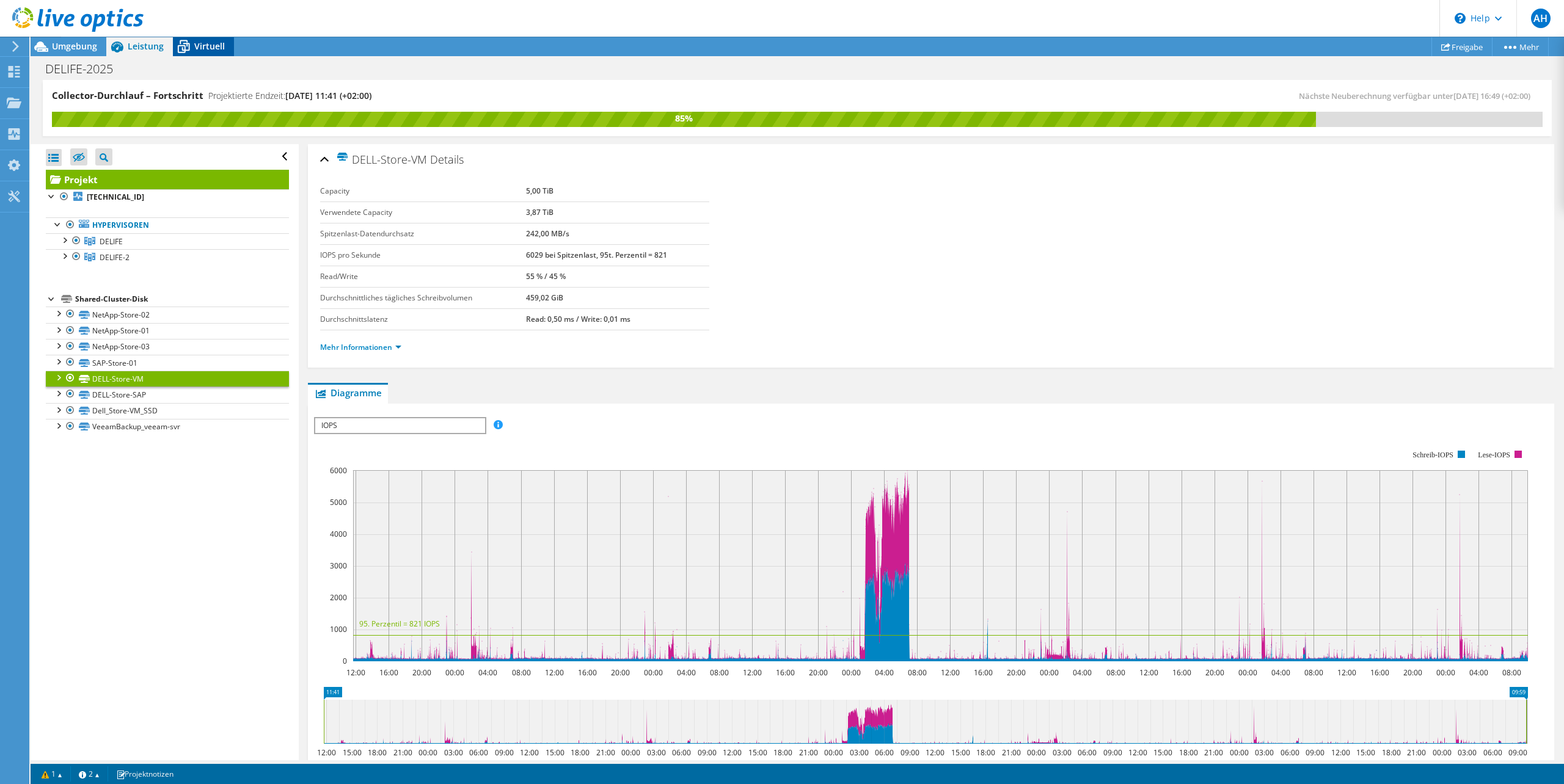
click at [203, 44] on span "Virtuell" at bounding box center [210, 47] width 31 height 12
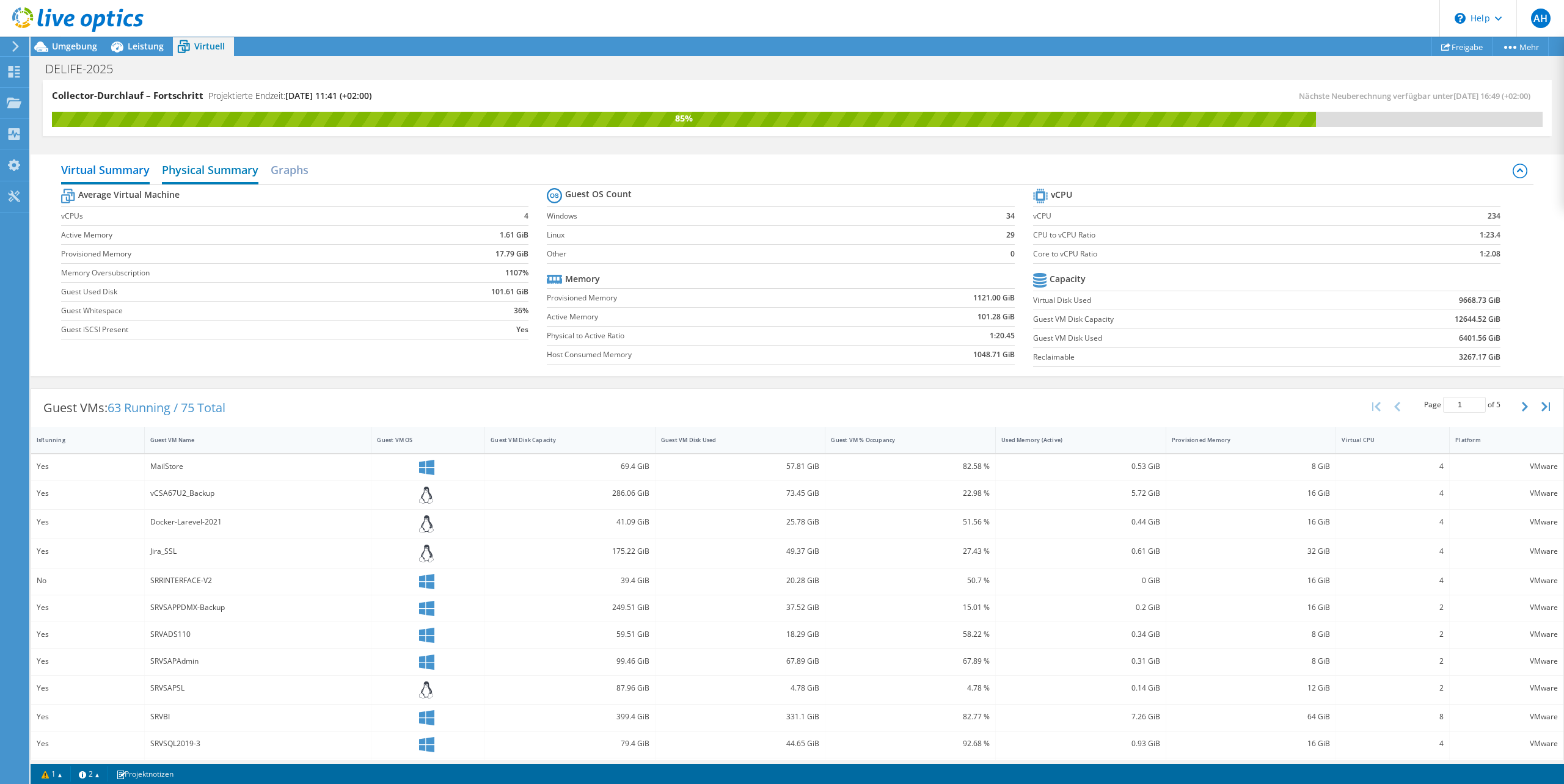
click at [188, 172] on h2 "Physical Summary" at bounding box center [210, 171] width 97 height 27
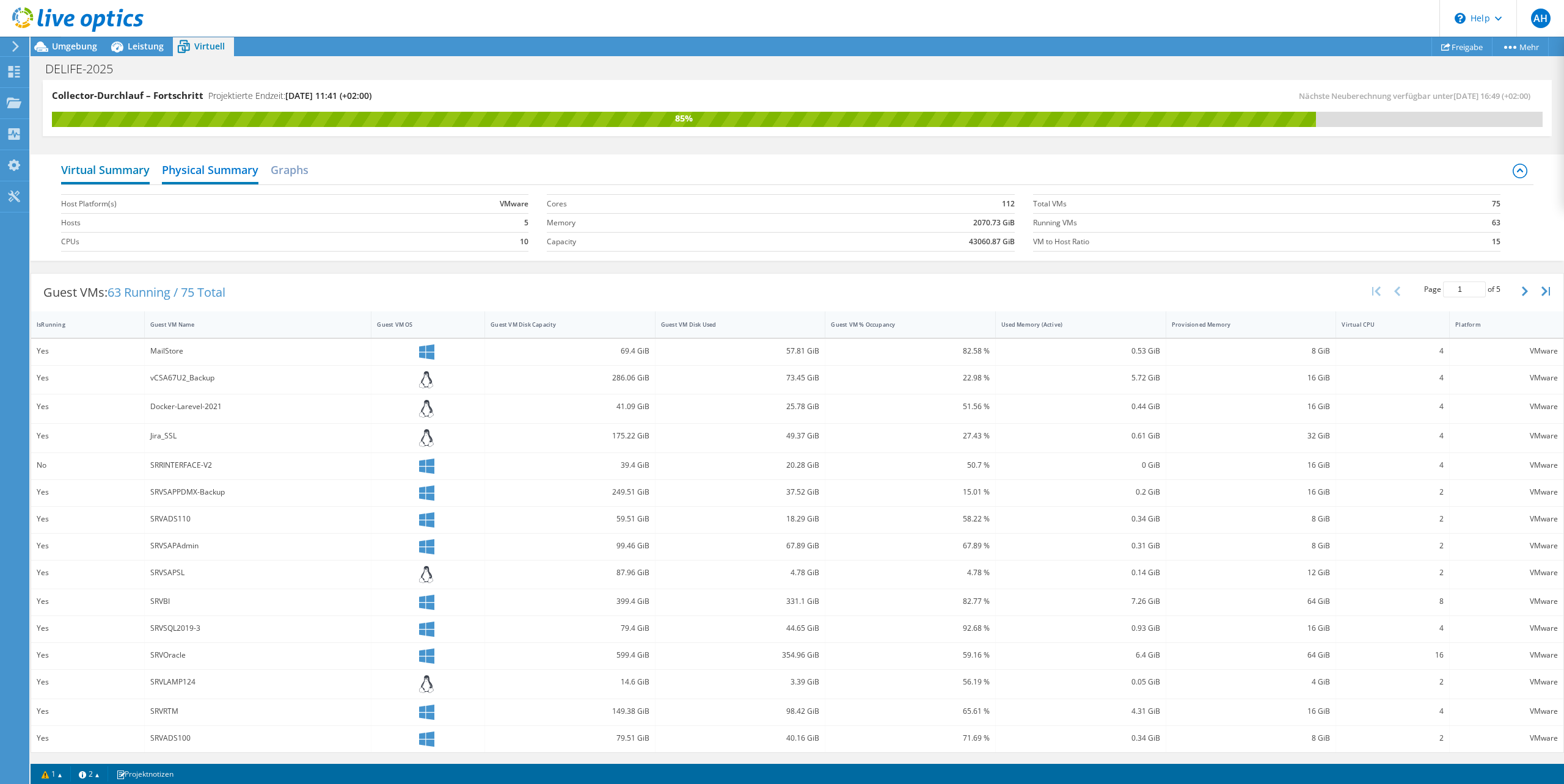
click at [112, 172] on h2 "Virtual Summary" at bounding box center [105, 171] width 88 height 27
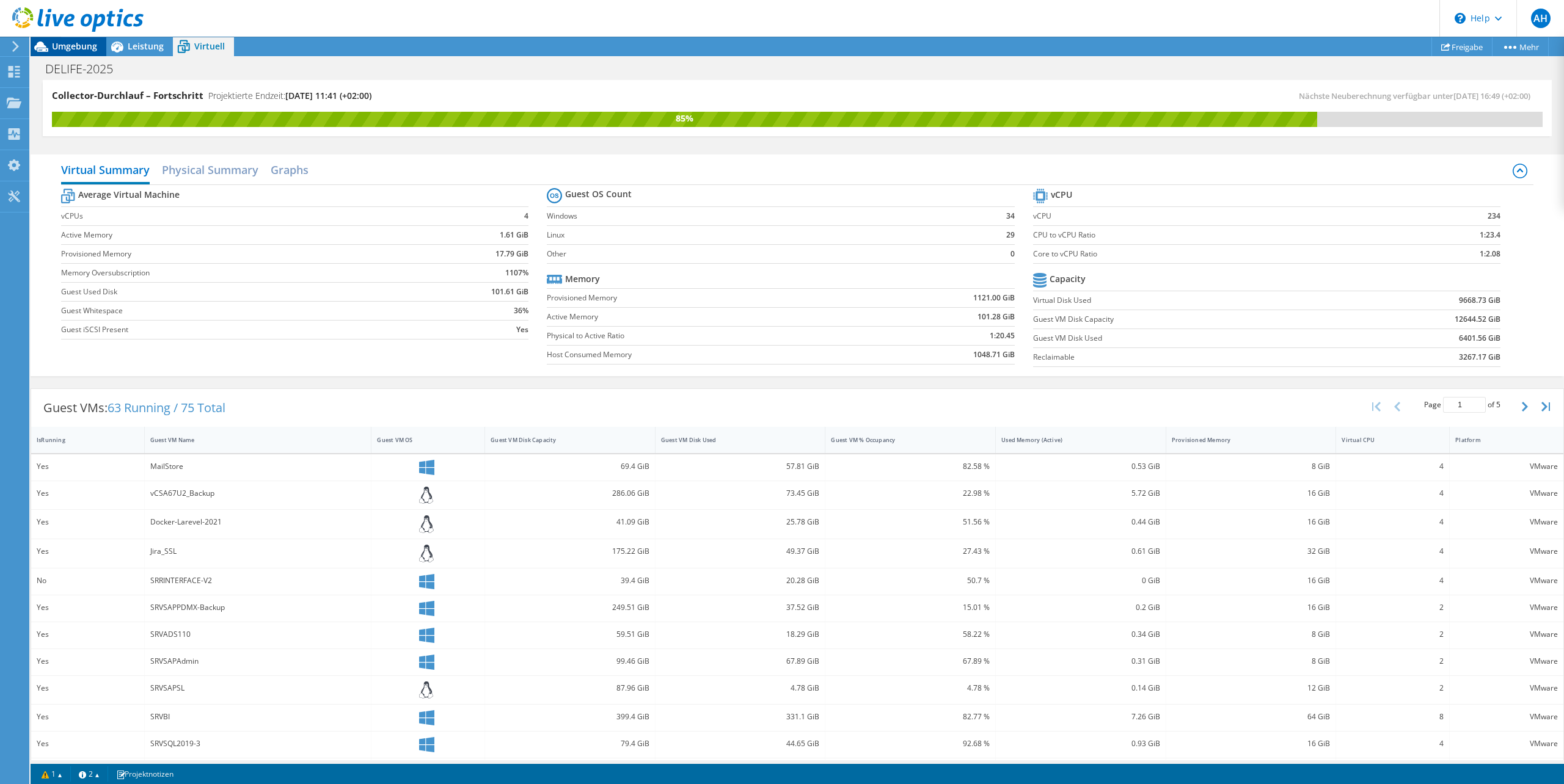
click at [55, 44] on span "Umgebung" at bounding box center [74, 47] width 45 height 12
